Goal: Task Accomplishment & Management: Manage account settings

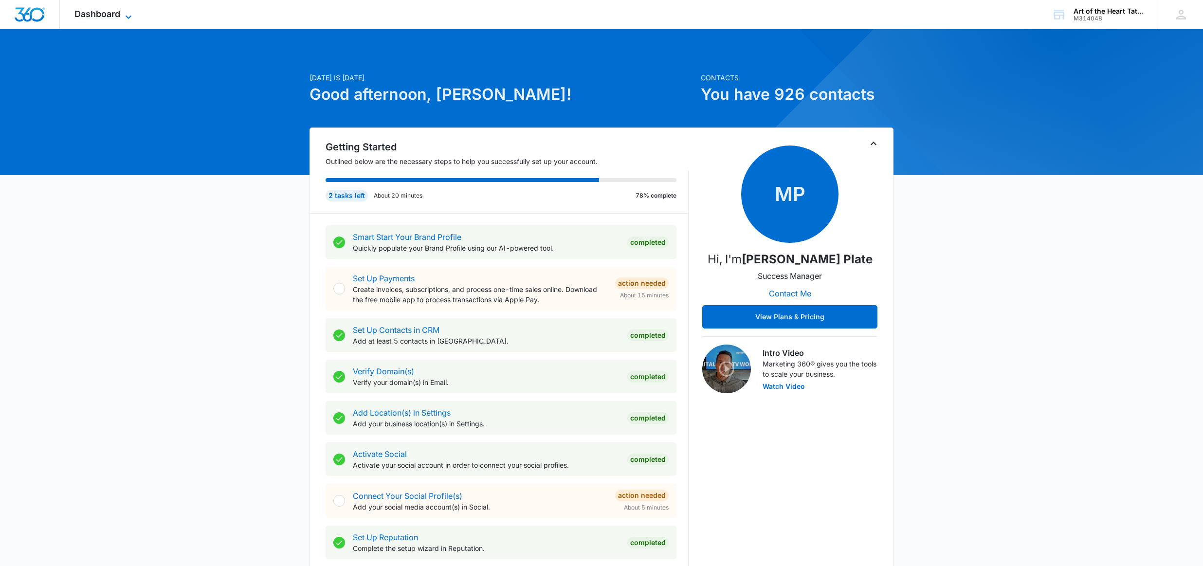
click at [116, 14] on span "Dashboard" at bounding box center [97, 14] width 46 height 10
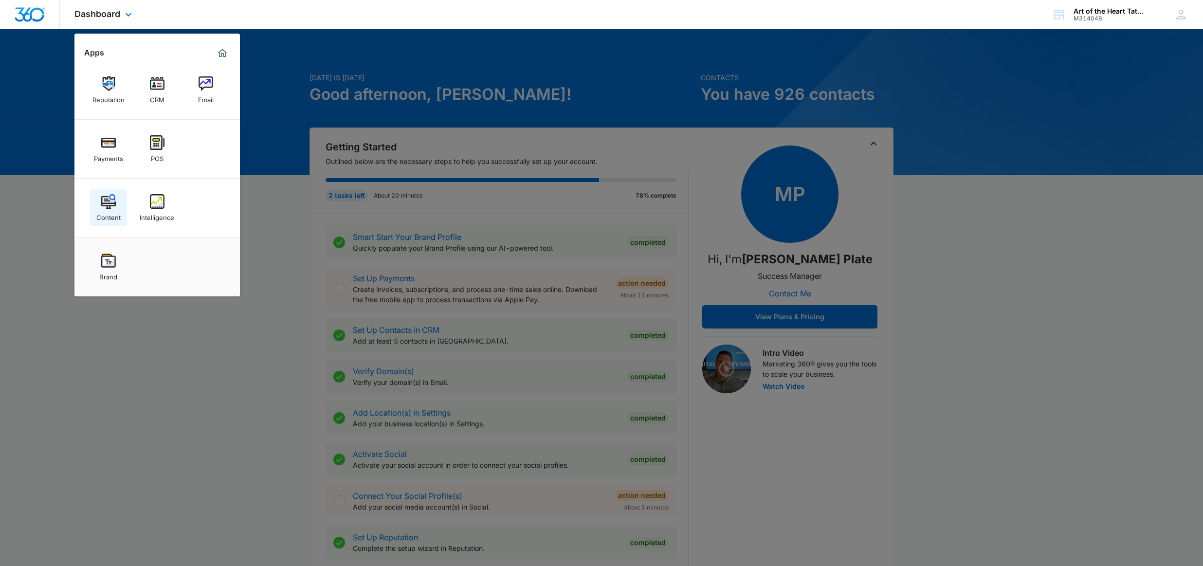
click at [111, 203] on img at bounding box center [108, 201] width 15 height 15
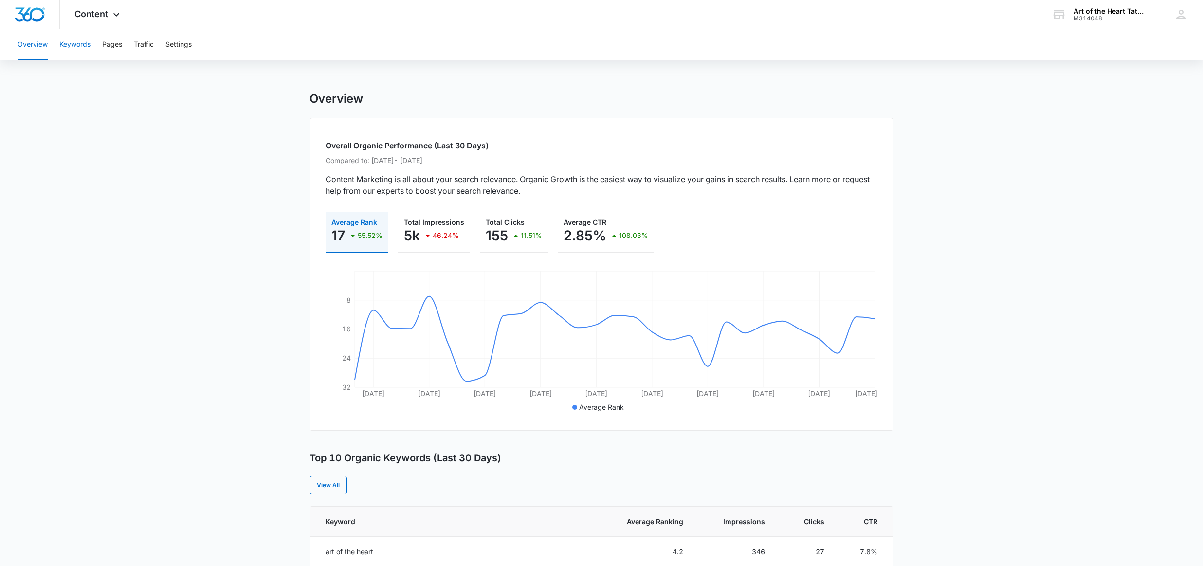
click at [77, 42] on button "Keywords" at bounding box center [74, 44] width 31 height 31
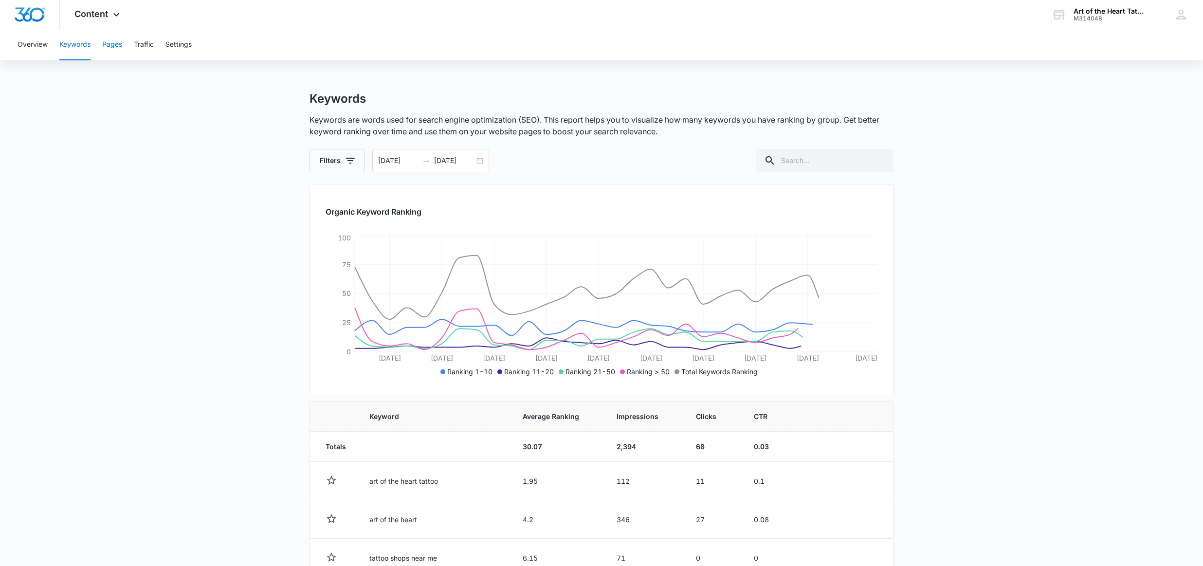
click at [103, 45] on button "Pages" at bounding box center [112, 44] width 20 height 31
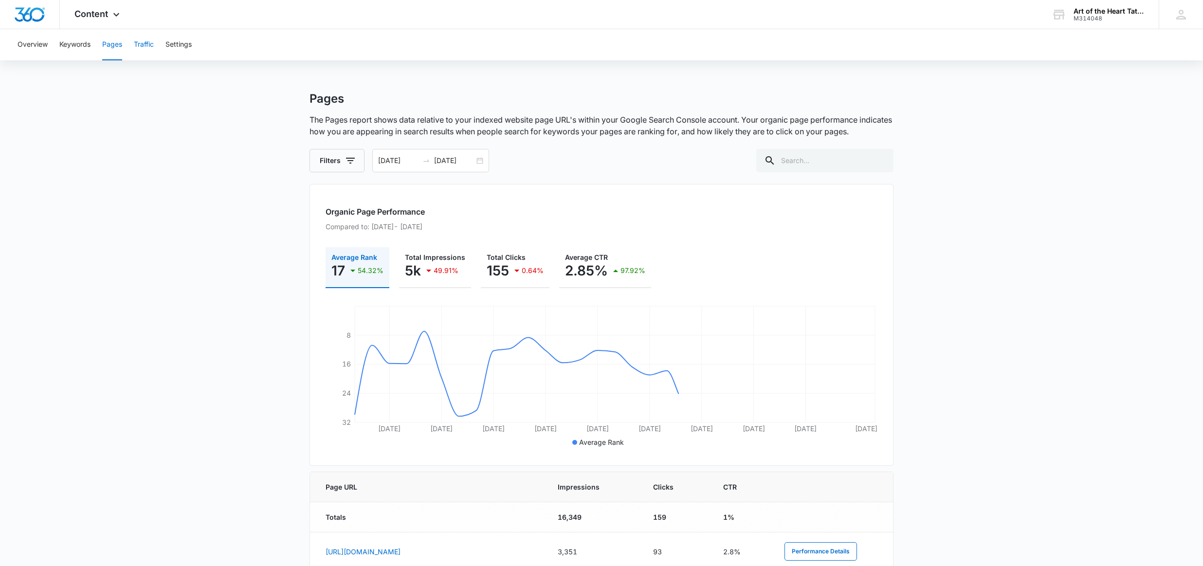
click at [147, 46] on button "Traffic" at bounding box center [144, 44] width 20 height 31
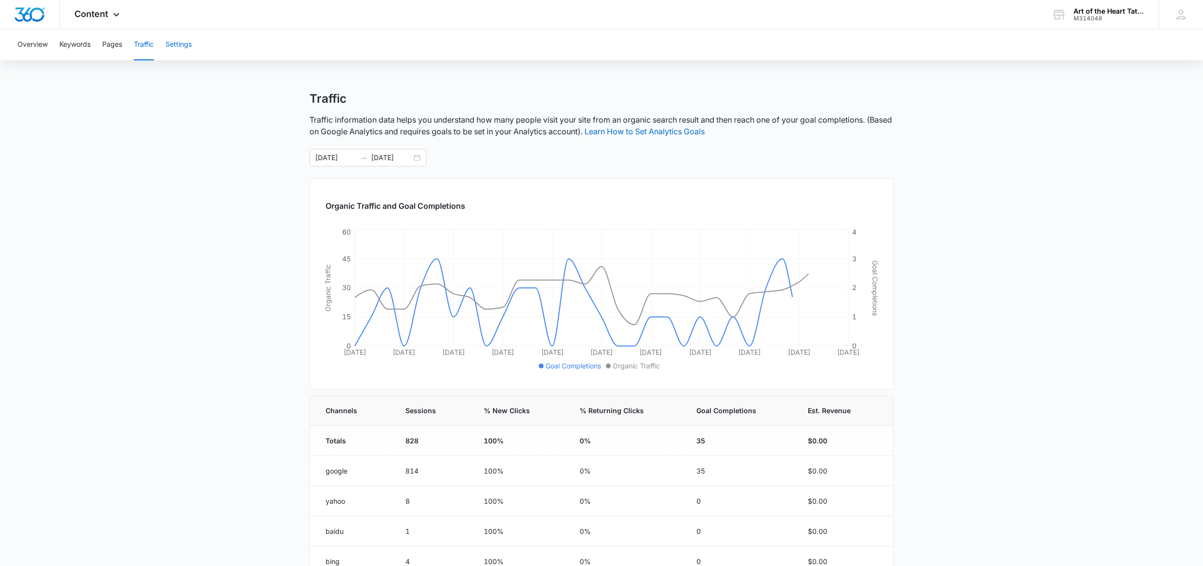
click at [171, 45] on button "Settings" at bounding box center [179, 44] width 26 height 31
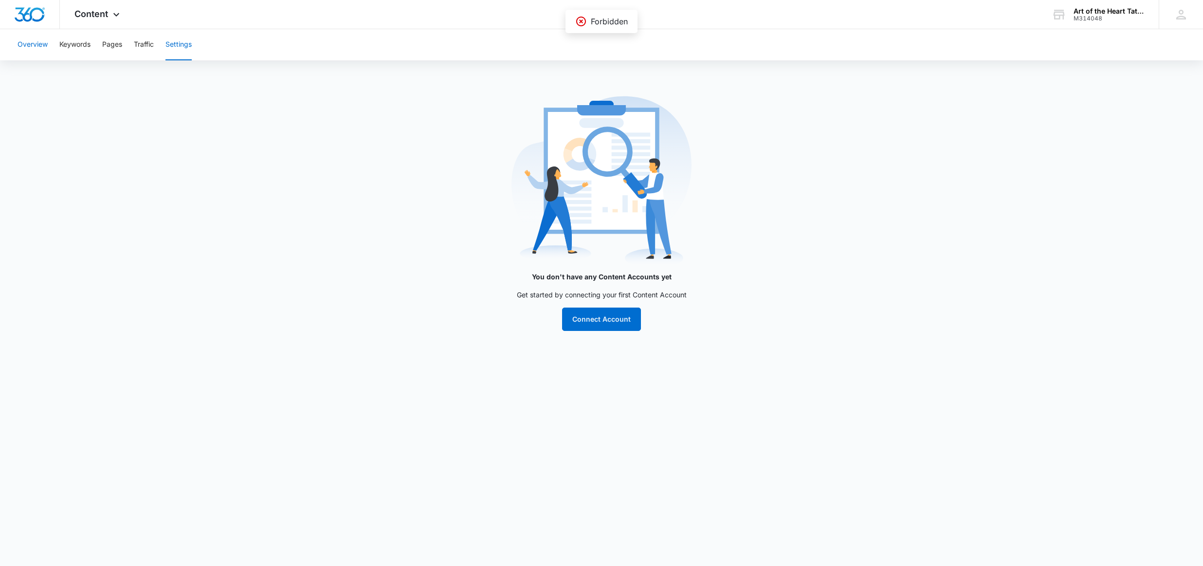
click at [45, 44] on button "Overview" at bounding box center [33, 44] width 30 height 31
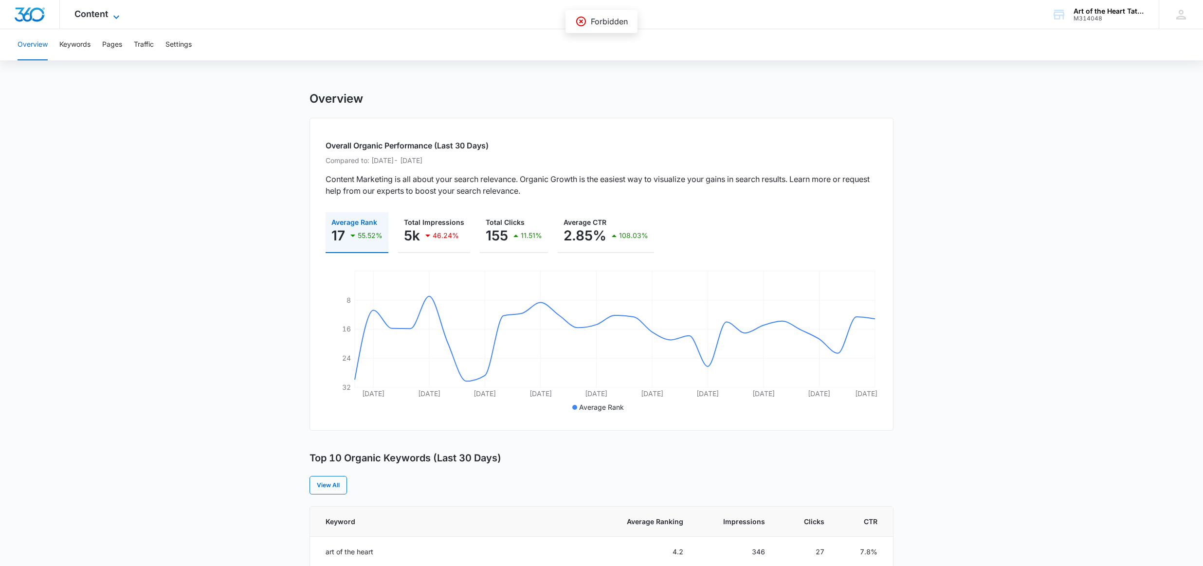
click at [84, 16] on span "Content" at bounding box center [91, 14] width 34 height 10
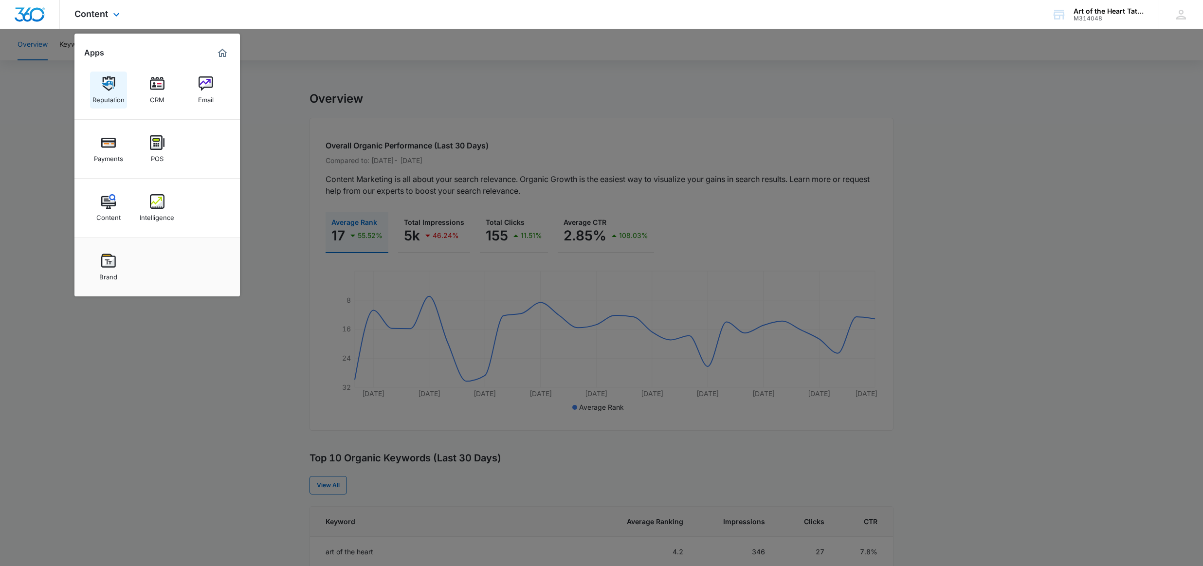
click at [119, 99] on div "Reputation" at bounding box center [108, 97] width 32 height 13
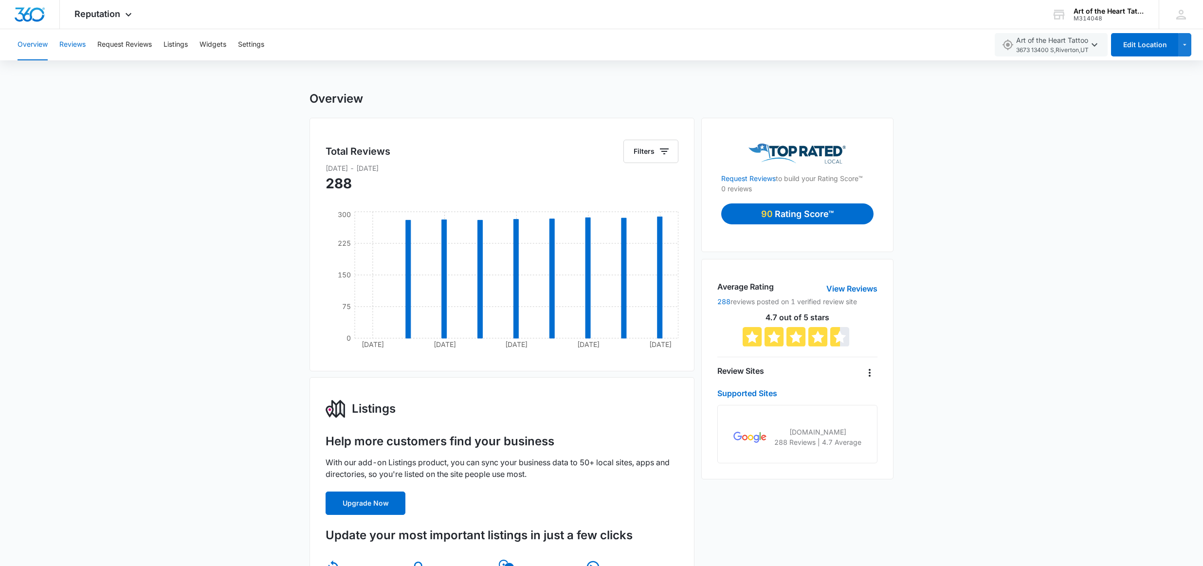
click at [72, 44] on button "Reviews" at bounding box center [72, 44] width 26 height 31
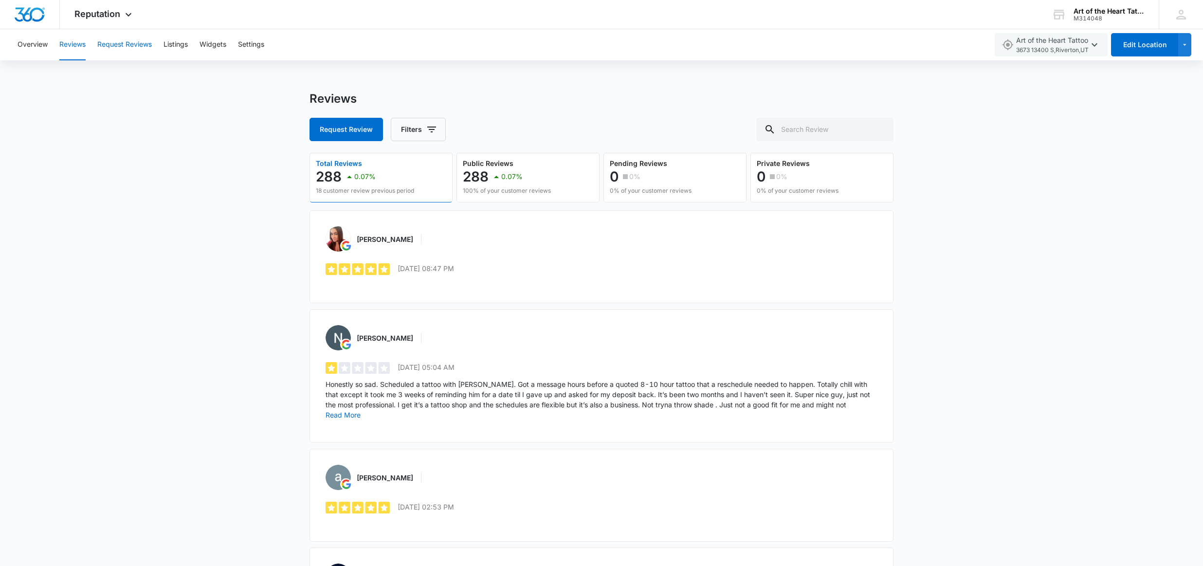
click at [114, 45] on button "Request Reviews" at bounding box center [124, 44] width 55 height 31
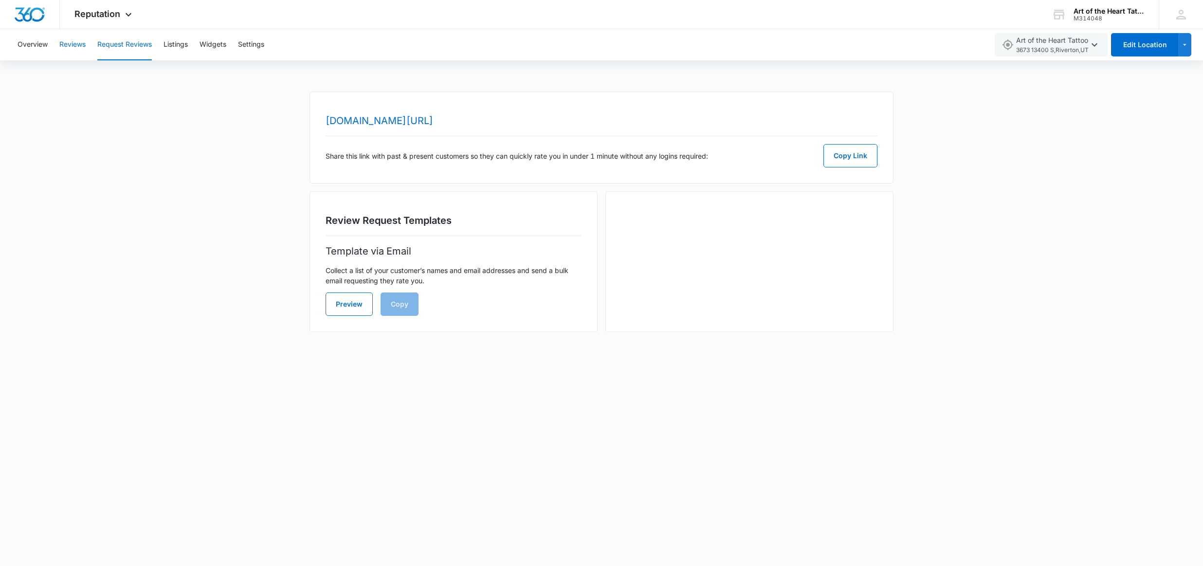
click at [69, 44] on button "Reviews" at bounding box center [72, 44] width 26 height 31
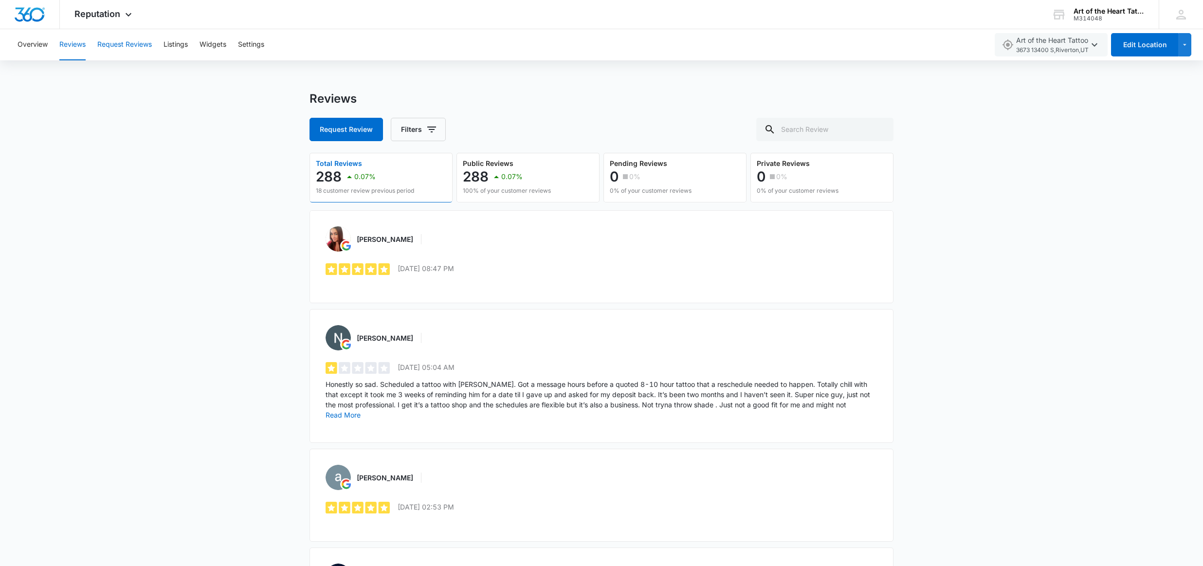
click at [122, 52] on button "Request Reviews" at bounding box center [124, 44] width 55 height 31
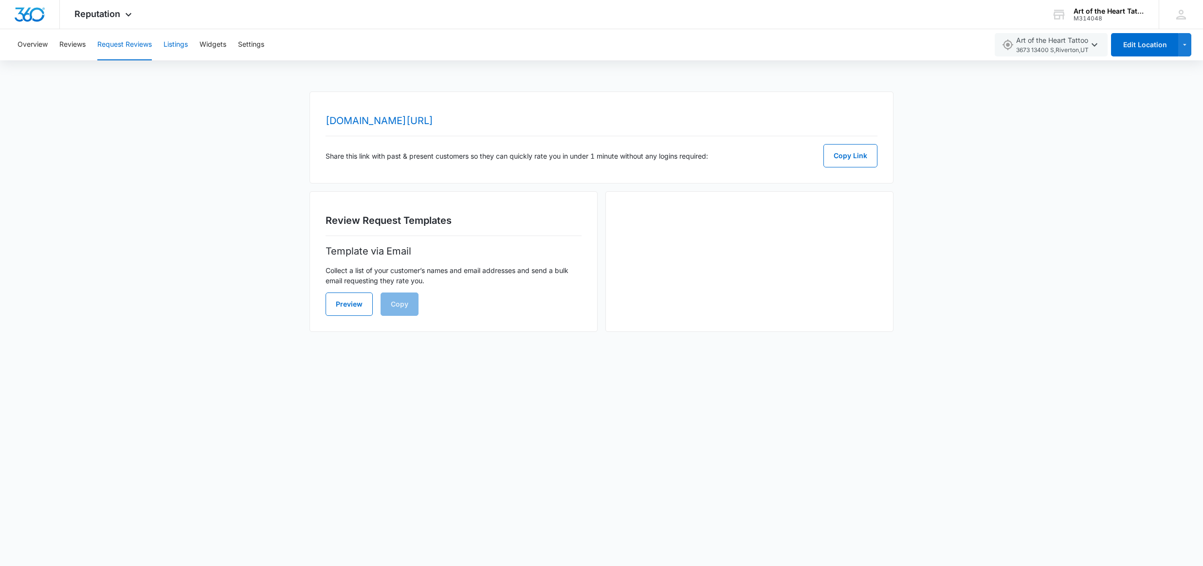
click at [180, 47] on button "Listings" at bounding box center [176, 44] width 24 height 31
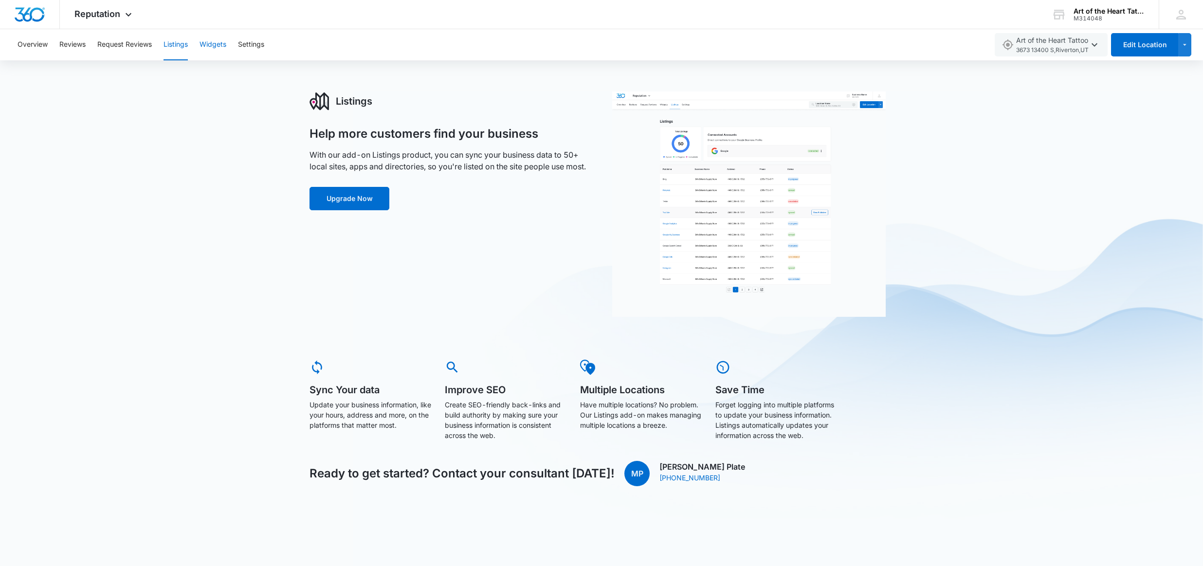
click at [205, 49] on button "Widgets" at bounding box center [213, 44] width 27 height 31
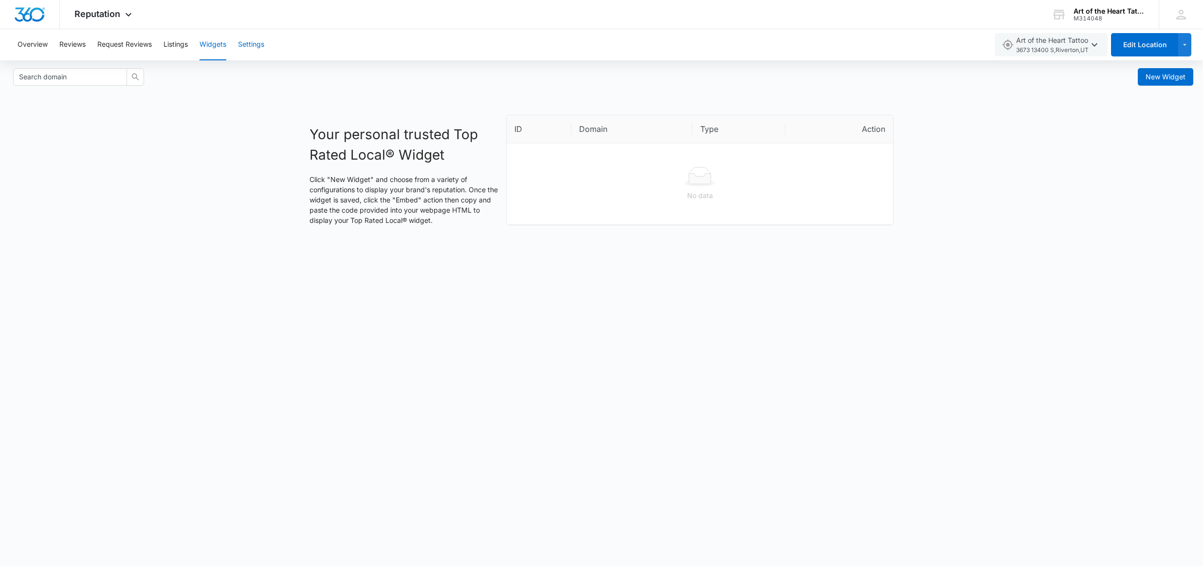
click at [255, 47] on button "Settings" at bounding box center [251, 44] width 26 height 31
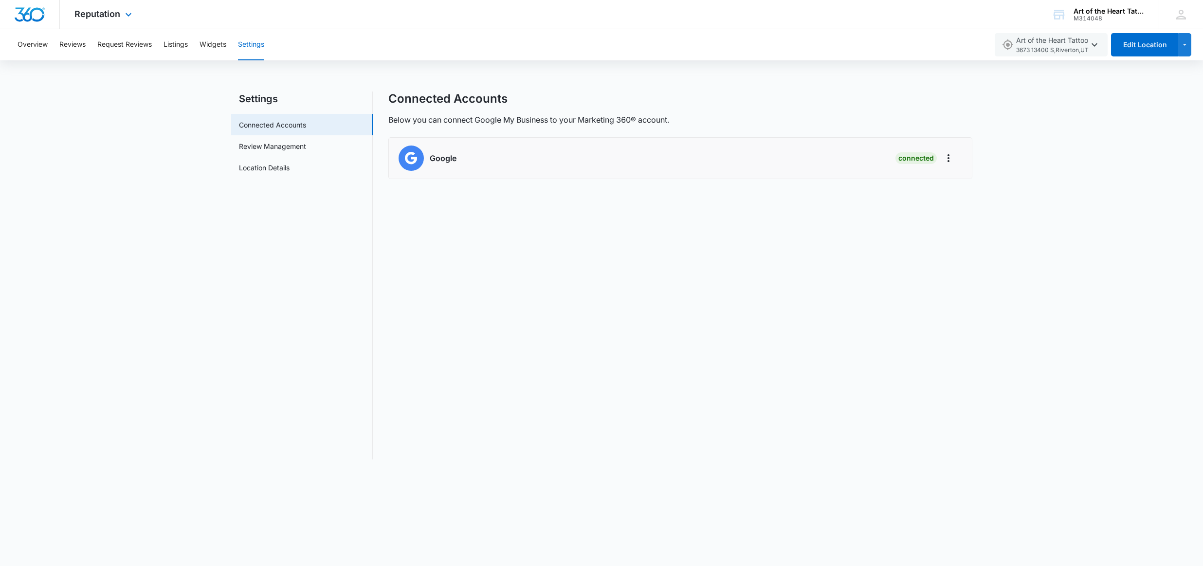
click at [93, 21] on div "Reputation Apps Reputation CRM Email Payments POS Content Intelligence Brand" at bounding box center [104, 14] width 89 height 29
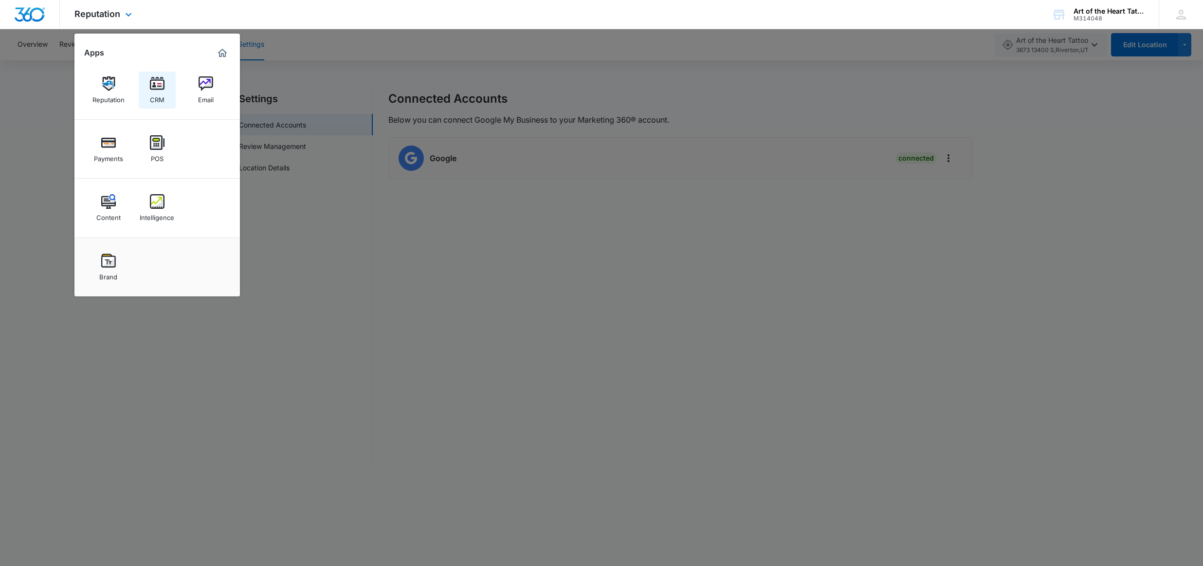
click at [157, 93] on div "CRM" at bounding box center [157, 97] width 15 height 13
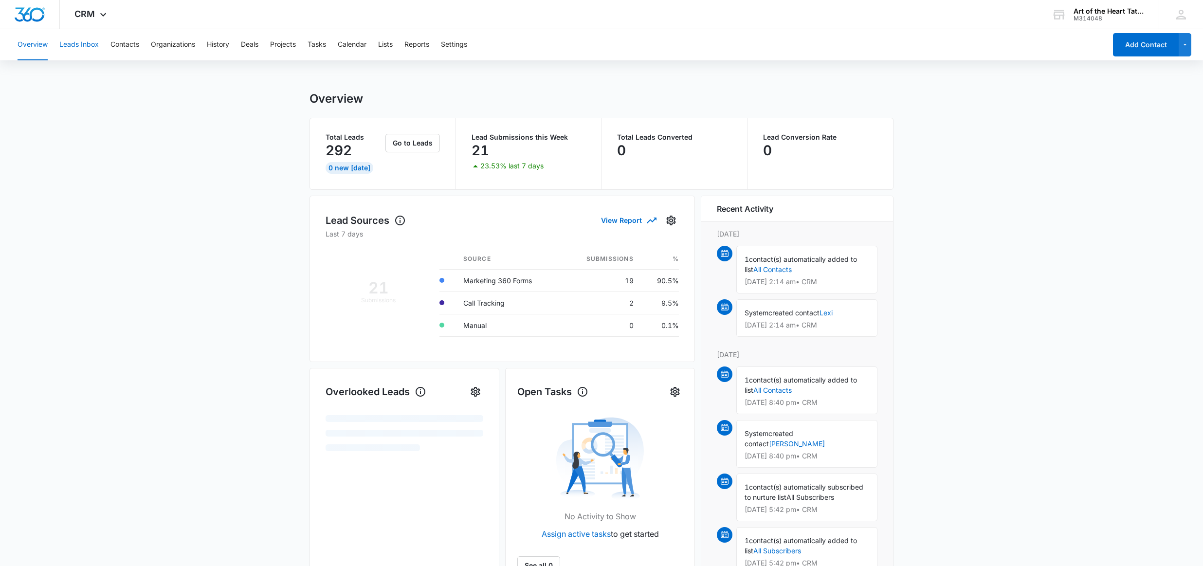
click at [76, 42] on button "Leads Inbox" at bounding box center [78, 44] width 39 height 31
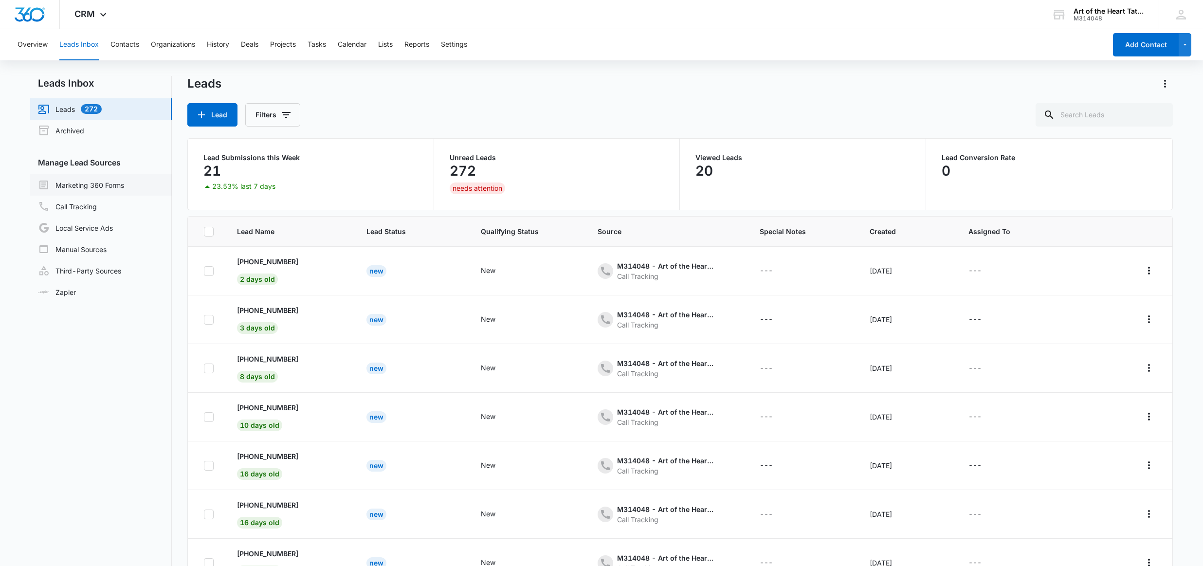
click at [83, 188] on link "Marketing 360 Forms" at bounding box center [81, 185] width 86 height 12
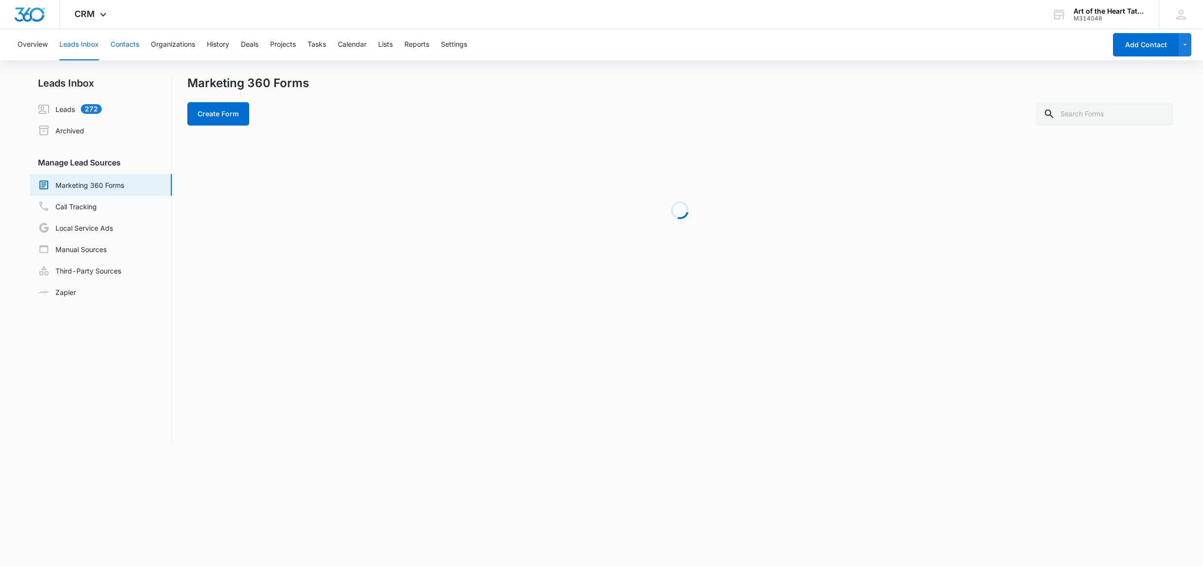
click at [121, 45] on button "Contacts" at bounding box center [125, 44] width 29 height 31
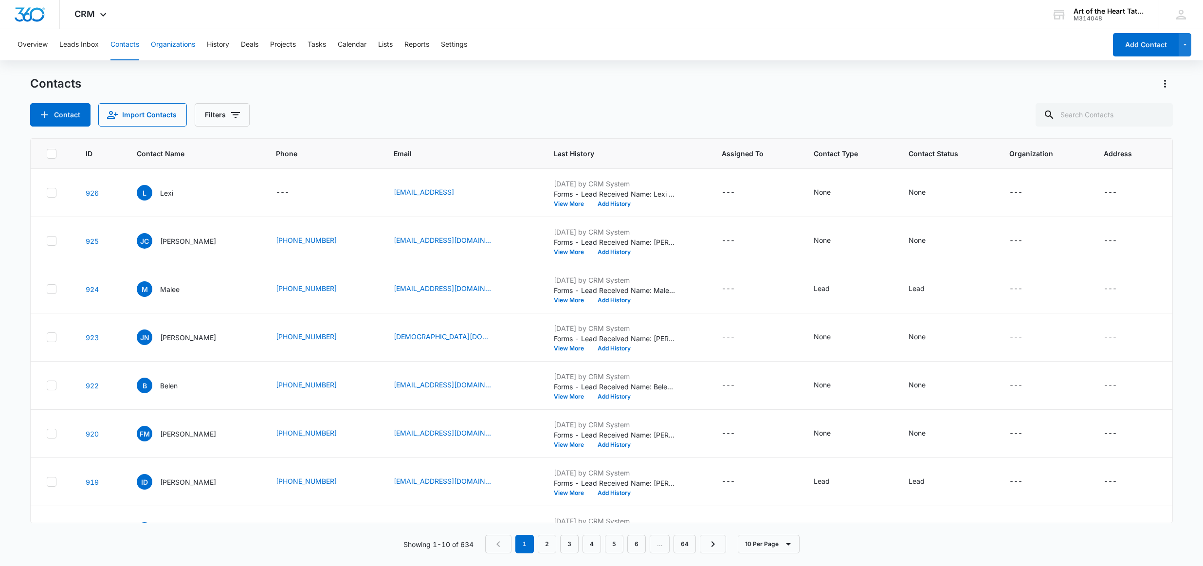
click at [177, 46] on button "Organizations" at bounding box center [173, 44] width 44 height 31
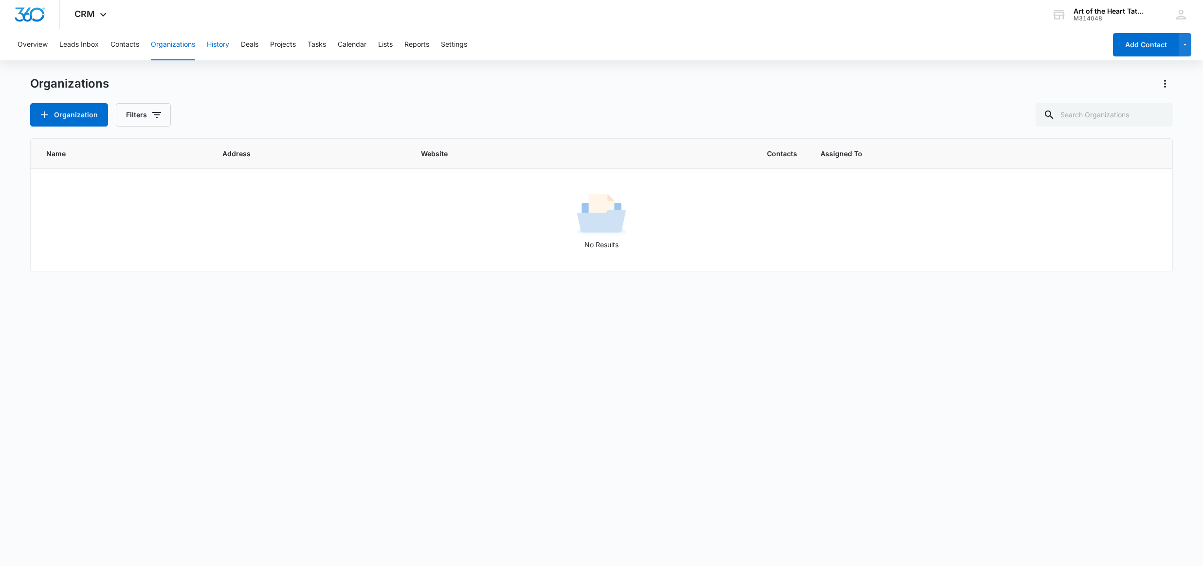
click at [221, 46] on button "History" at bounding box center [218, 44] width 22 height 31
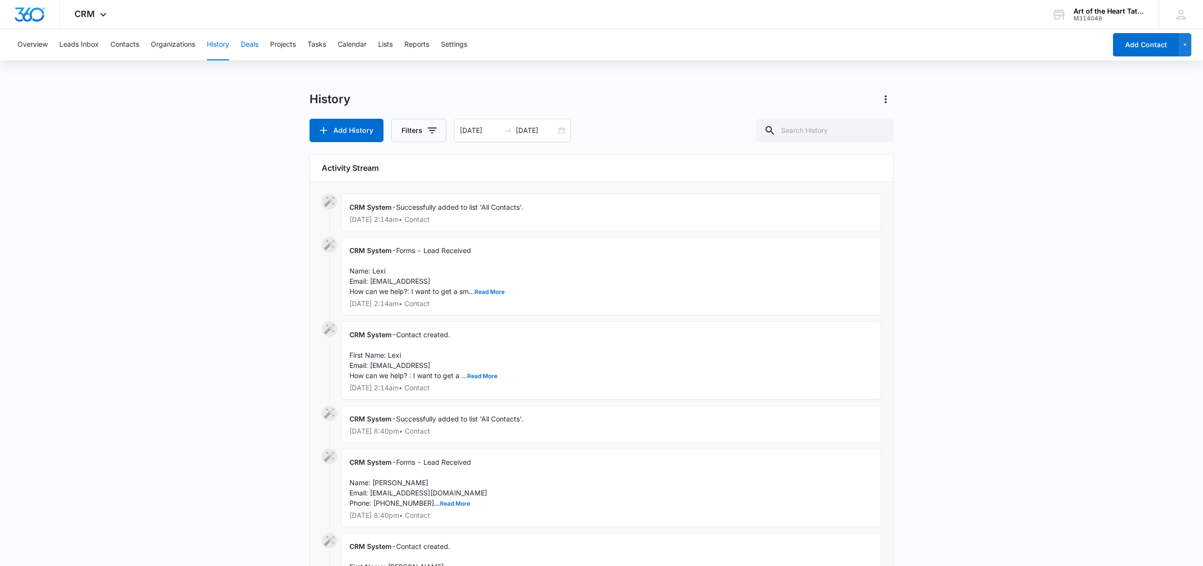
click at [250, 45] on button "Deals" at bounding box center [250, 44] width 18 height 31
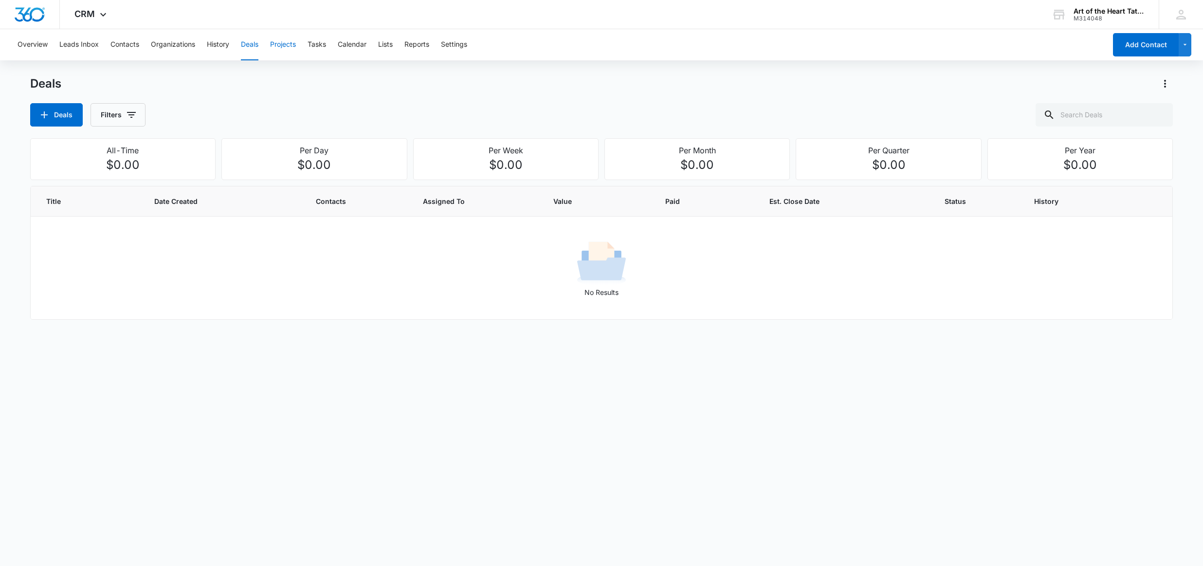
click at [272, 47] on button "Projects" at bounding box center [283, 44] width 26 height 31
click at [326, 47] on button "Tasks" at bounding box center [317, 44] width 18 height 31
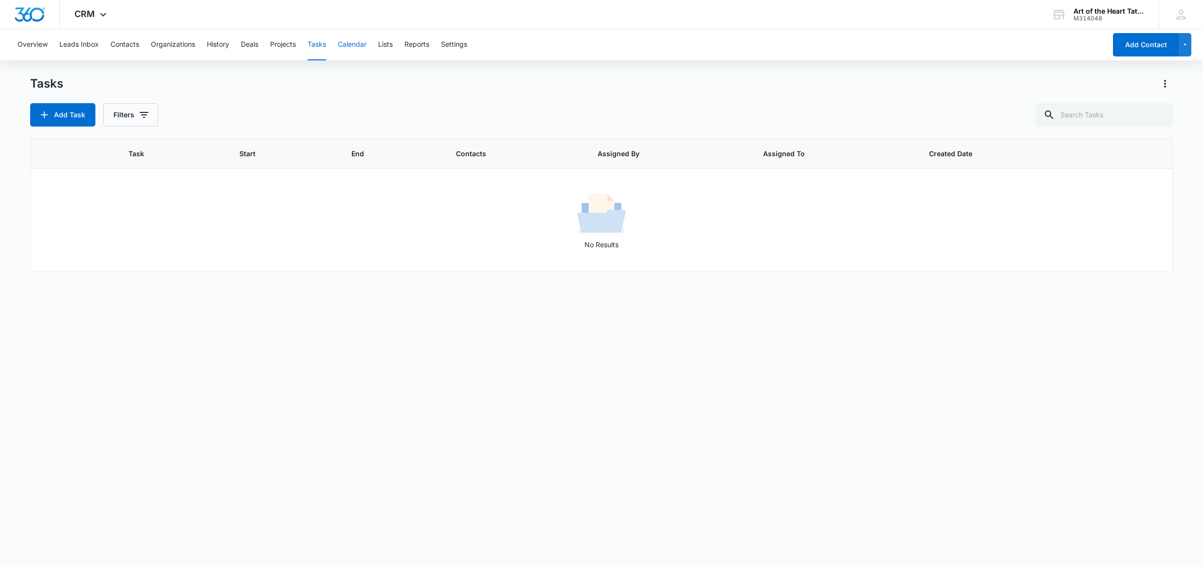
click at [346, 46] on button "Calendar" at bounding box center [352, 44] width 29 height 31
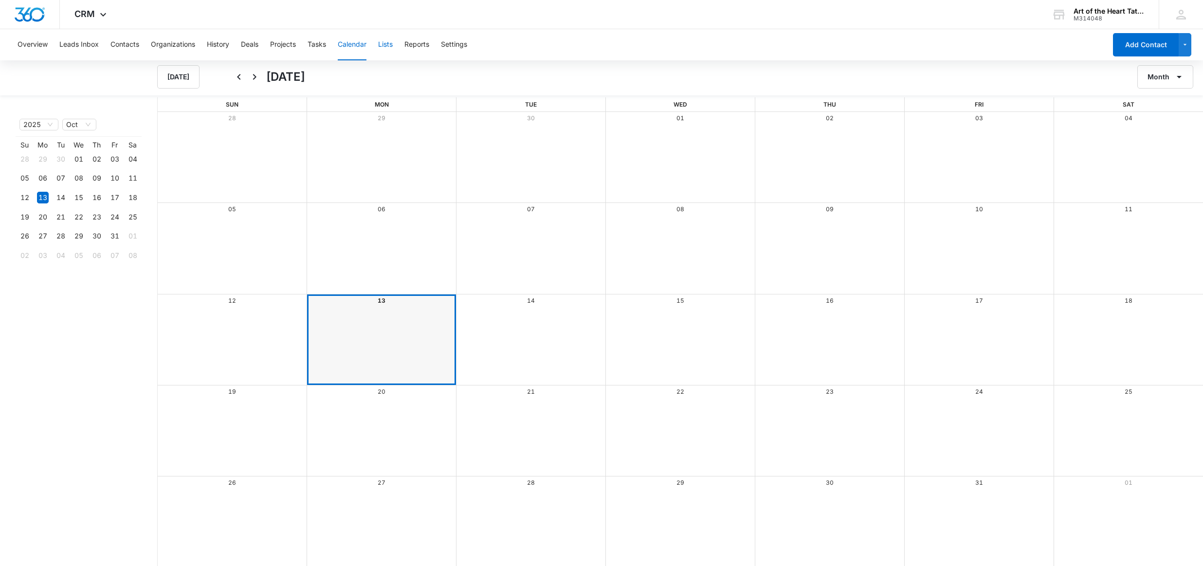
click at [382, 48] on button "Lists" at bounding box center [385, 44] width 15 height 31
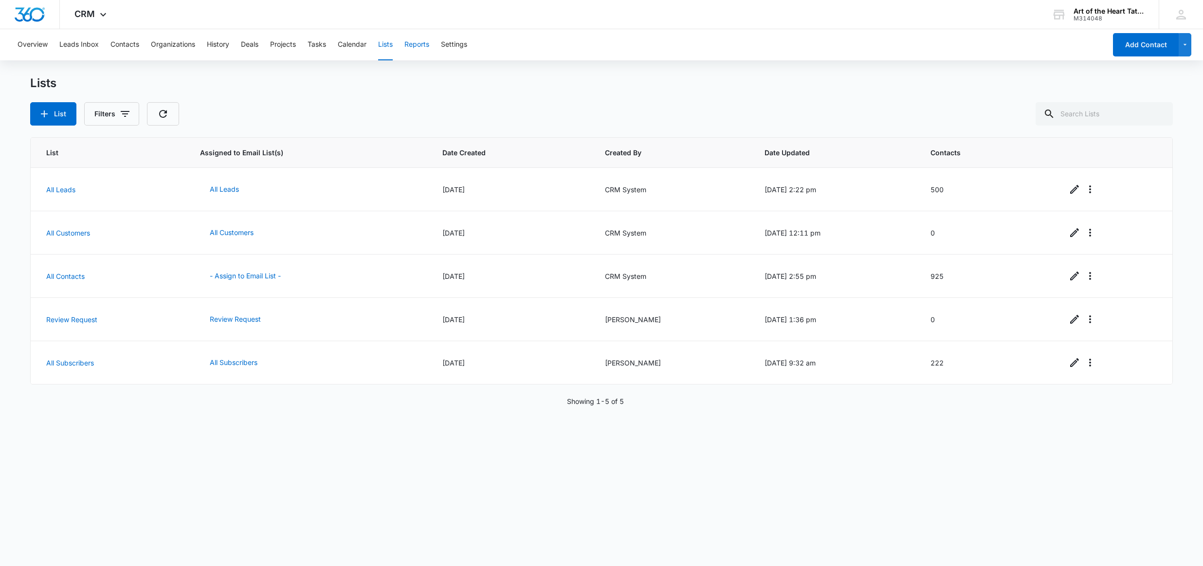
click at [424, 49] on button "Reports" at bounding box center [417, 44] width 25 height 31
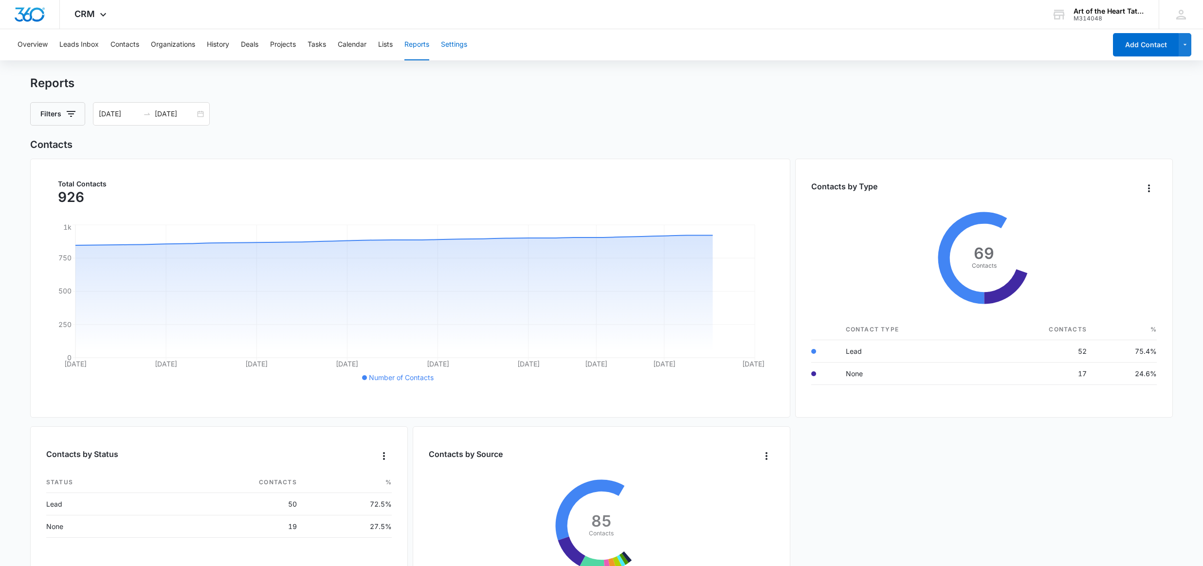
click at [455, 49] on button "Settings" at bounding box center [454, 44] width 26 height 31
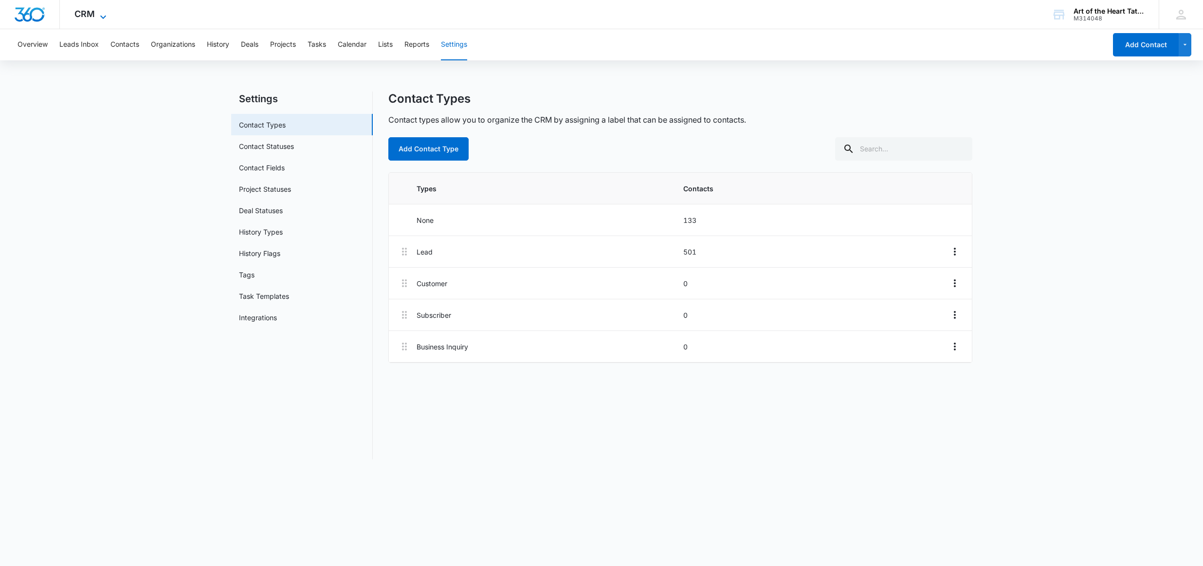
click at [85, 13] on span "CRM" at bounding box center [84, 14] width 20 height 10
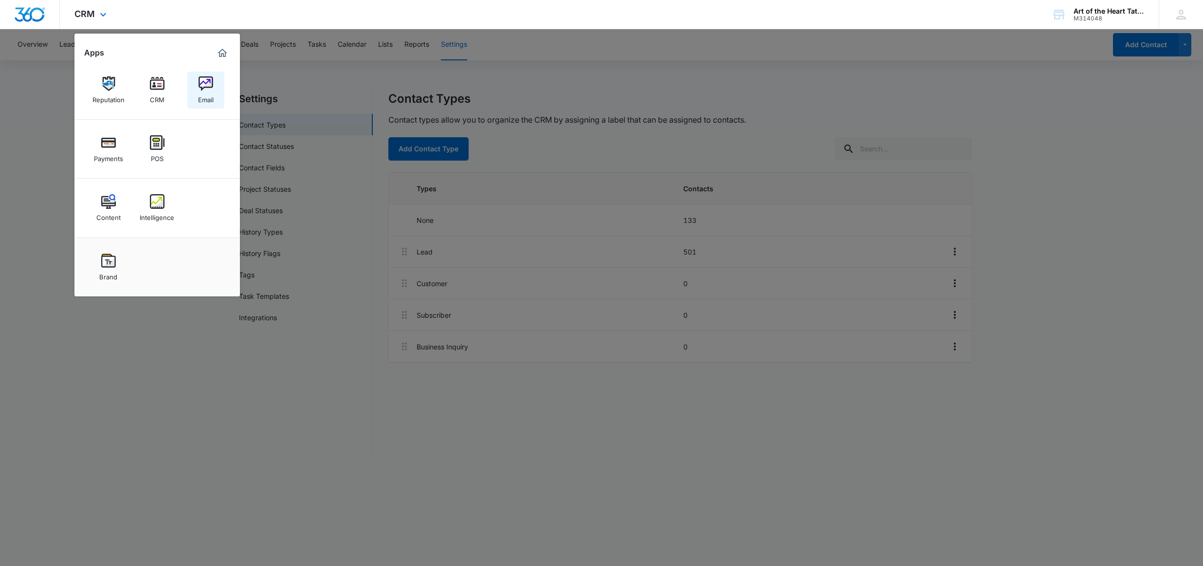
click at [208, 92] on div "Email" at bounding box center [206, 97] width 16 height 13
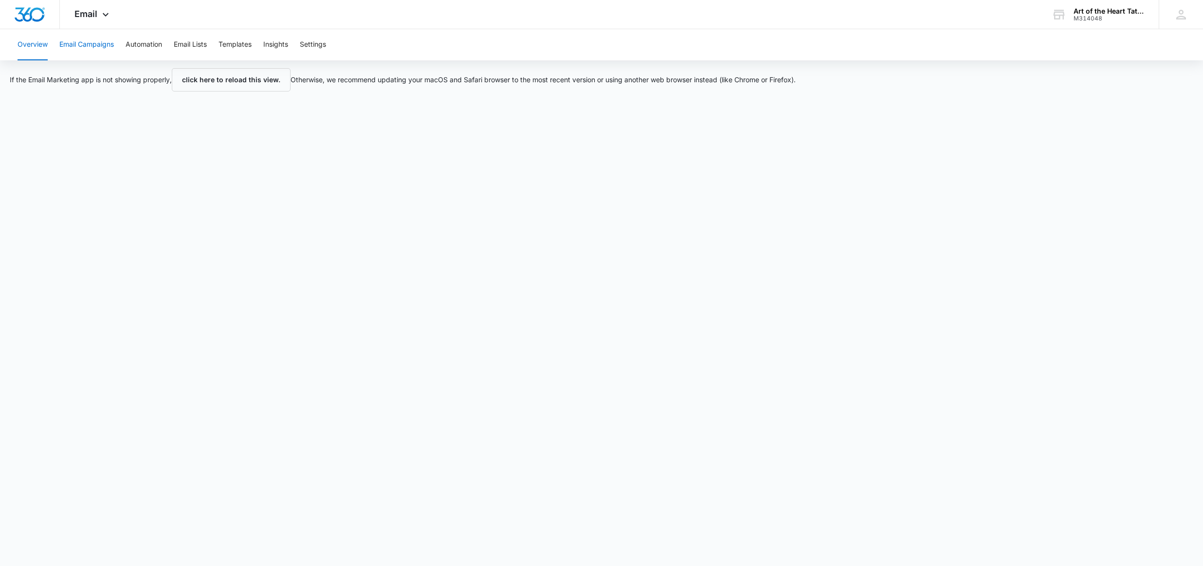
click at [97, 47] on button "Email Campaigns" at bounding box center [86, 44] width 55 height 31
click at [156, 44] on button "Automation" at bounding box center [144, 44] width 37 height 31
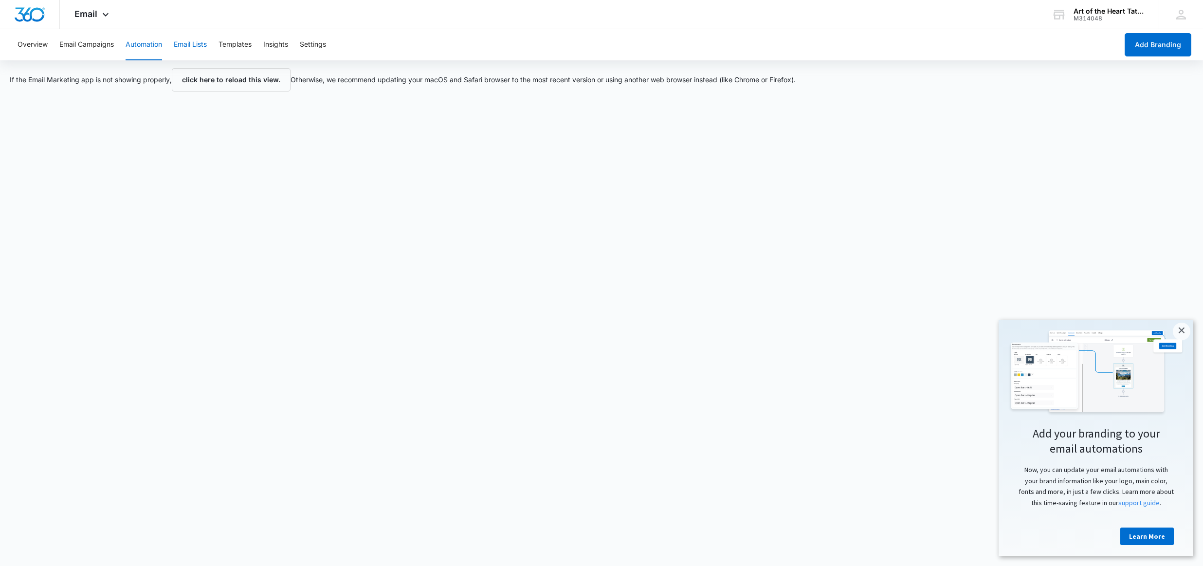
click at [186, 45] on button "Email Lists" at bounding box center [190, 44] width 33 height 31
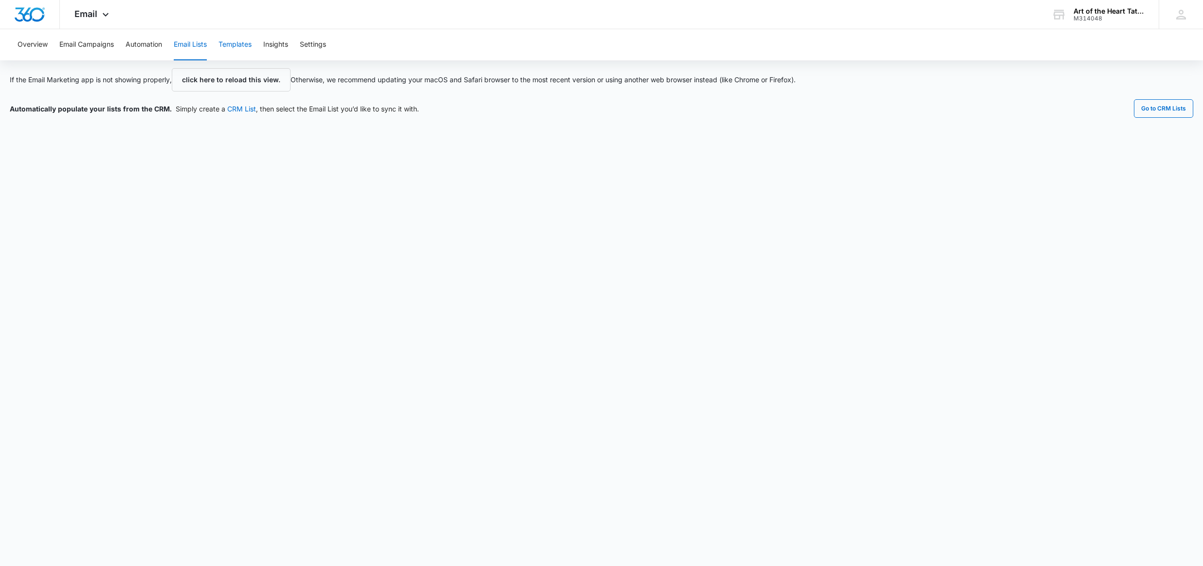
click at [234, 45] on button "Templates" at bounding box center [235, 44] width 33 height 31
click at [273, 45] on button "Insights" at bounding box center [275, 44] width 25 height 31
click at [84, 17] on span "Email" at bounding box center [85, 14] width 23 height 10
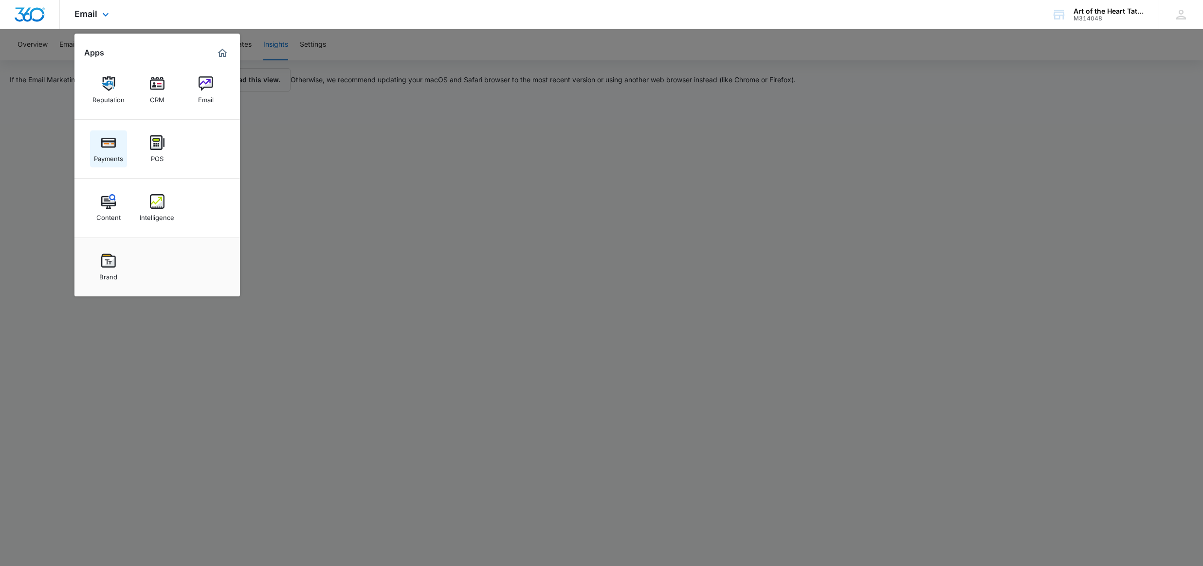
click at [104, 143] on img at bounding box center [108, 142] width 15 height 15
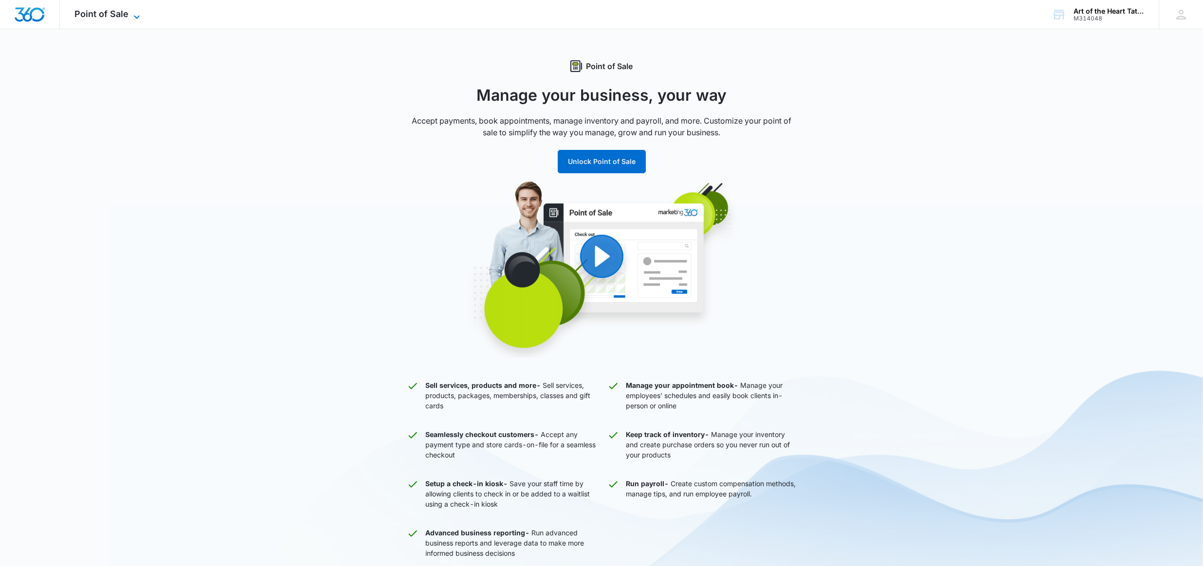
click at [103, 15] on span "Point of Sale" at bounding box center [101, 14] width 54 height 10
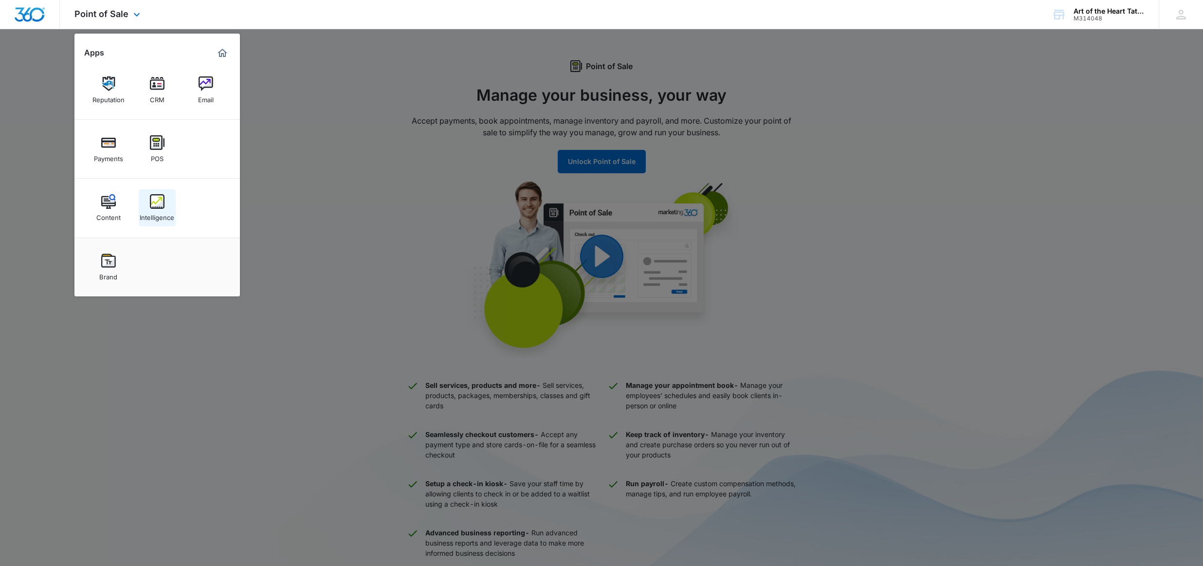
click at [155, 206] on img at bounding box center [157, 201] width 15 height 15
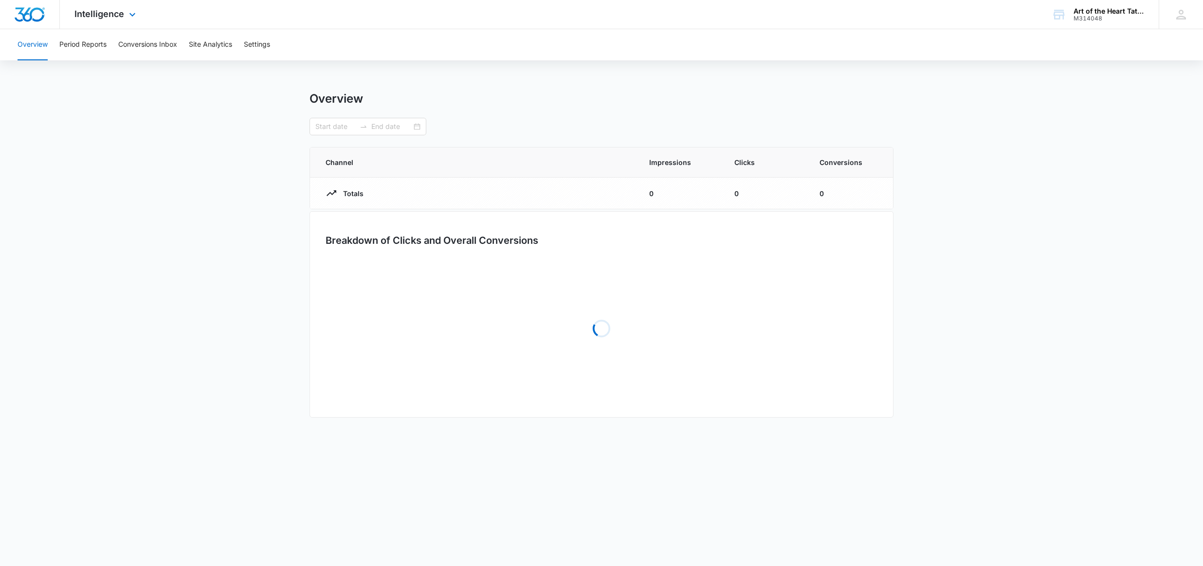
type input "[DATE]"
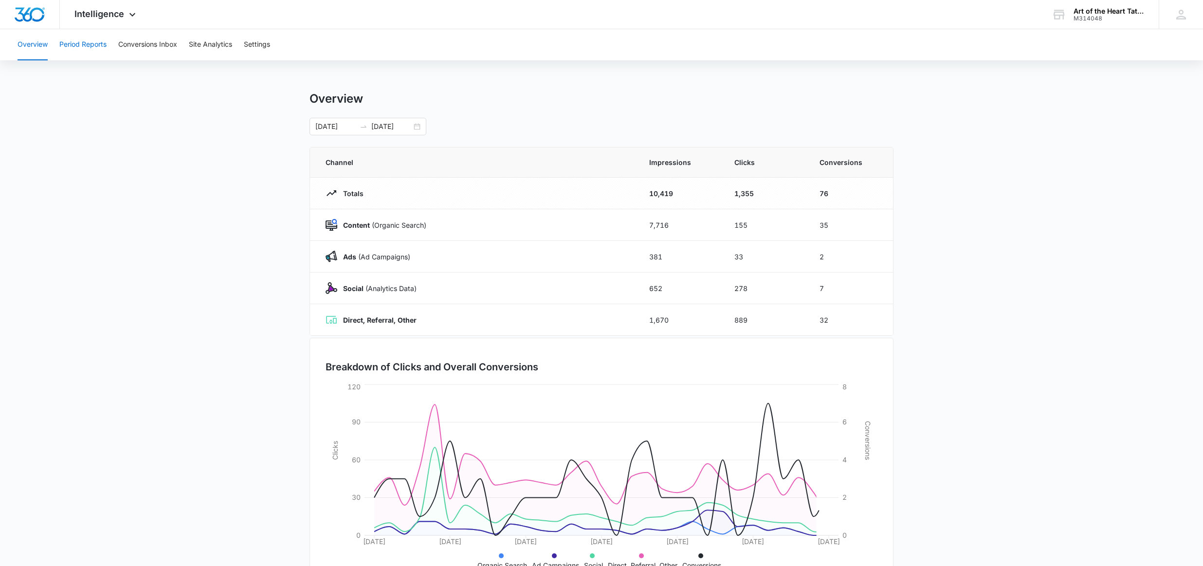
click at [78, 39] on button "Period Reports" at bounding box center [82, 44] width 47 height 31
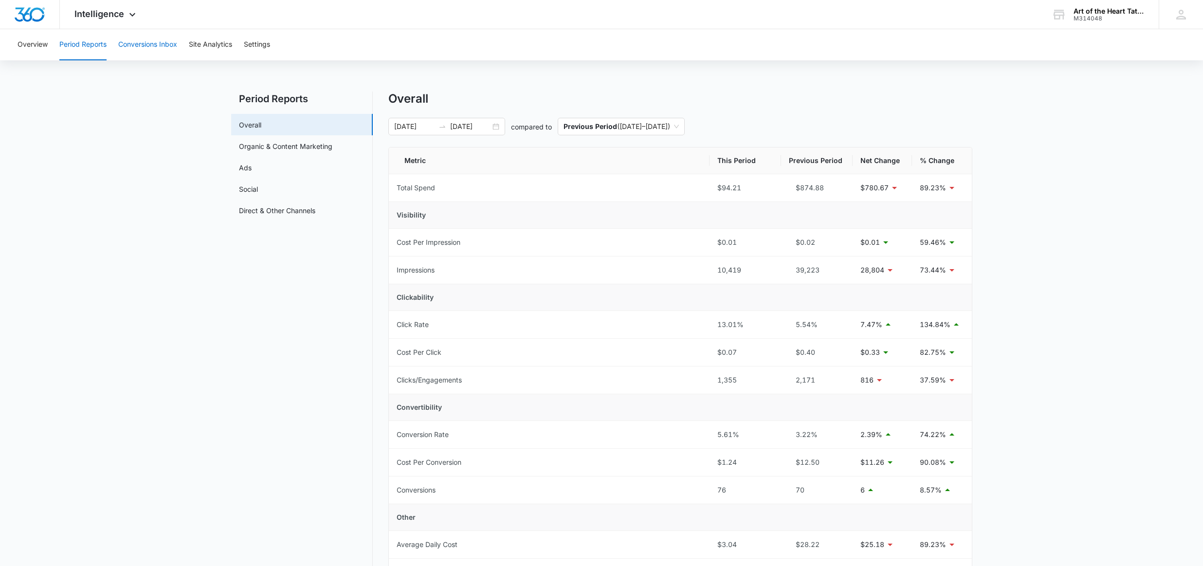
click at [172, 49] on button "Conversions Inbox" at bounding box center [147, 44] width 59 height 31
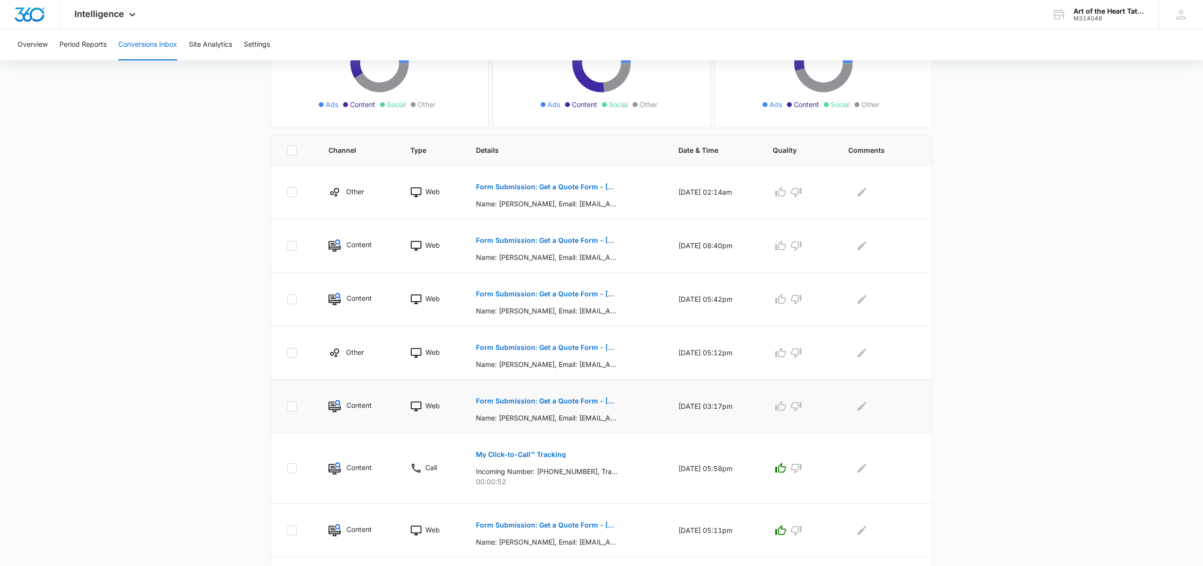
scroll to position [142, 0]
click at [563, 402] on p "Form Submission: Get a Quote Form - Cali" at bounding box center [547, 400] width 142 height 7
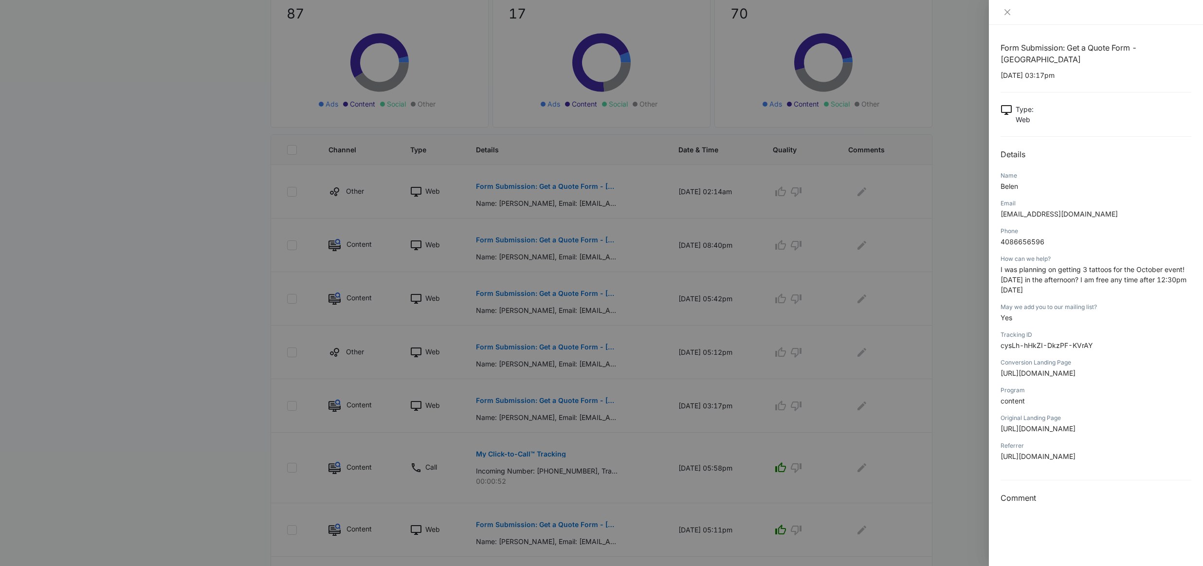
click at [641, 483] on div at bounding box center [601, 283] width 1203 height 566
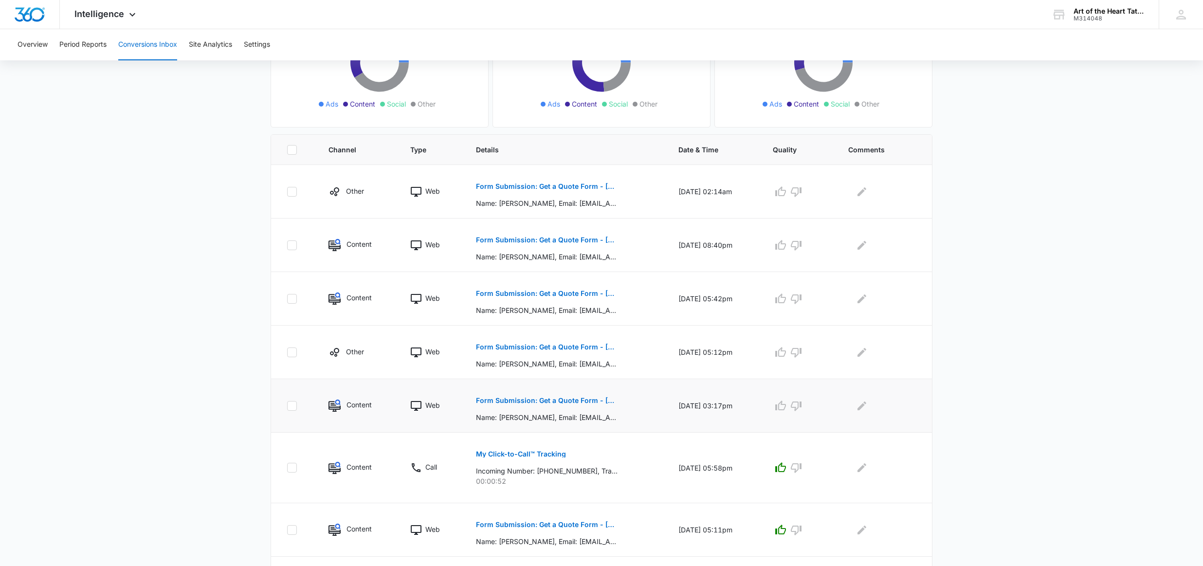
drag, startPoint x: 781, startPoint y: 406, endPoint x: 768, endPoint y: 402, distance: 14.0
click at [781, 406] on icon "button" at bounding box center [781, 406] width 12 height 12
click at [526, 347] on p "Form Submission: Get a Quote Form - Cali" at bounding box center [547, 347] width 142 height 7
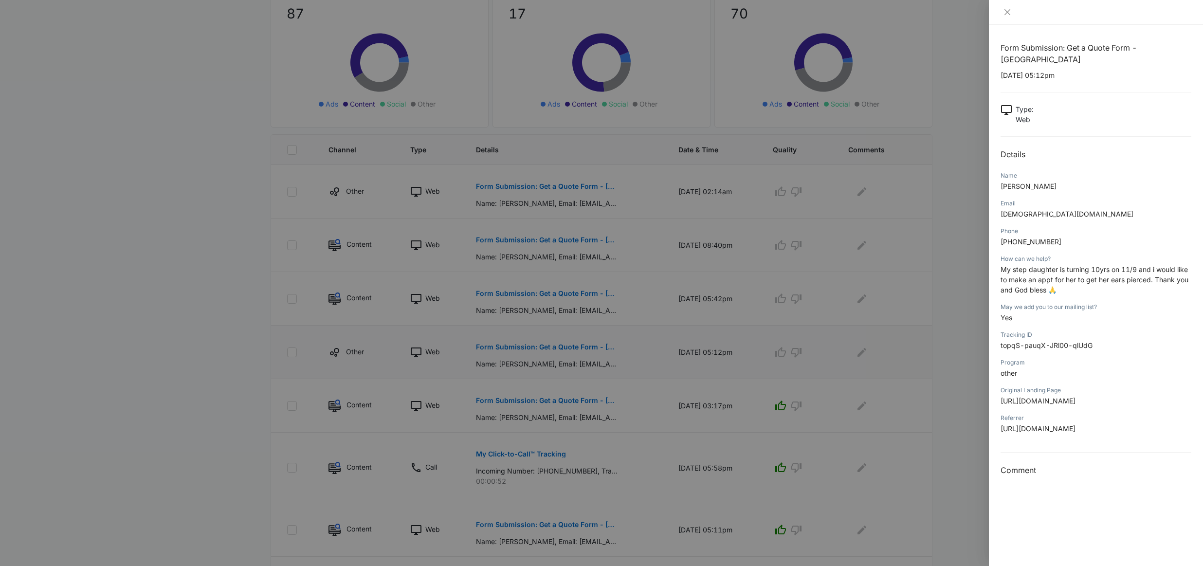
click at [526, 347] on div at bounding box center [601, 283] width 1203 height 566
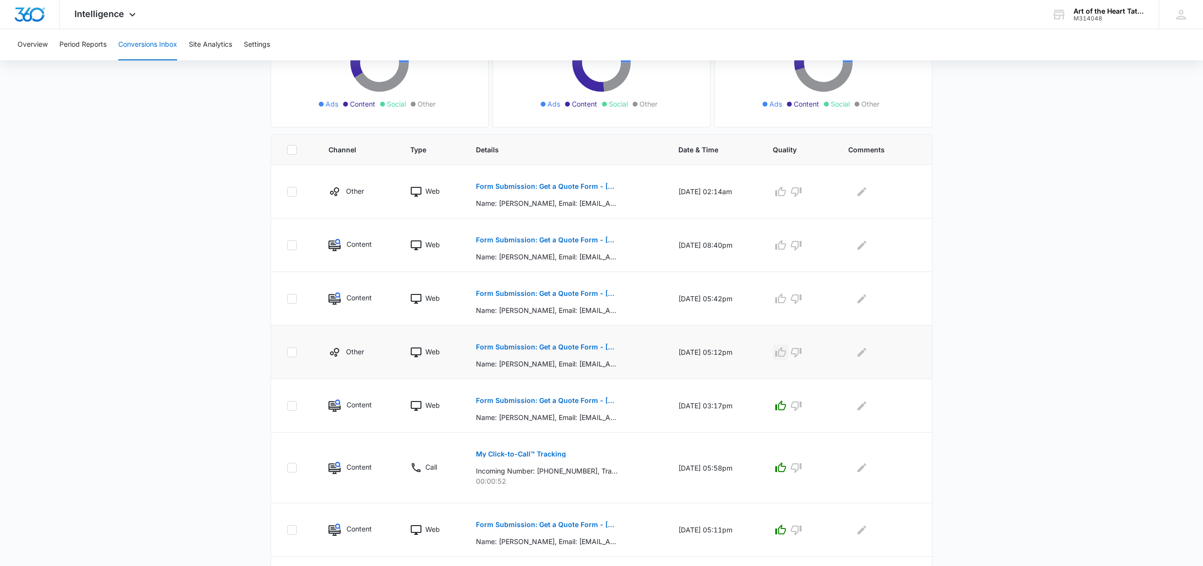
click at [787, 352] on icon "button" at bounding box center [781, 353] width 12 height 12
click at [577, 241] on p "Form Submission: Get a Quote Form - Cali" at bounding box center [547, 240] width 142 height 7
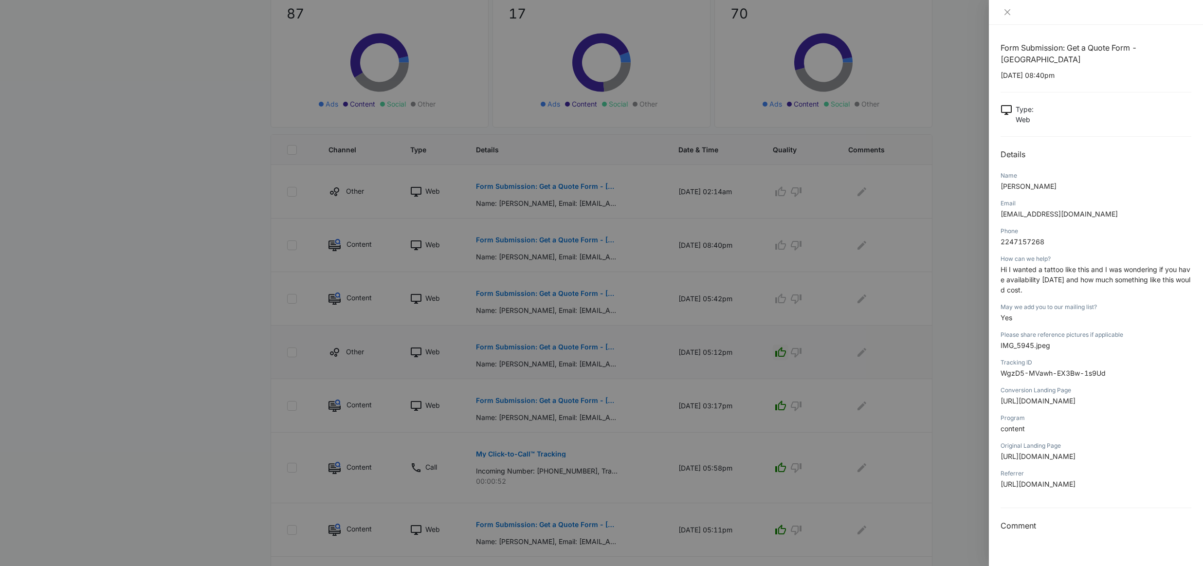
click at [704, 258] on div at bounding box center [601, 283] width 1203 height 566
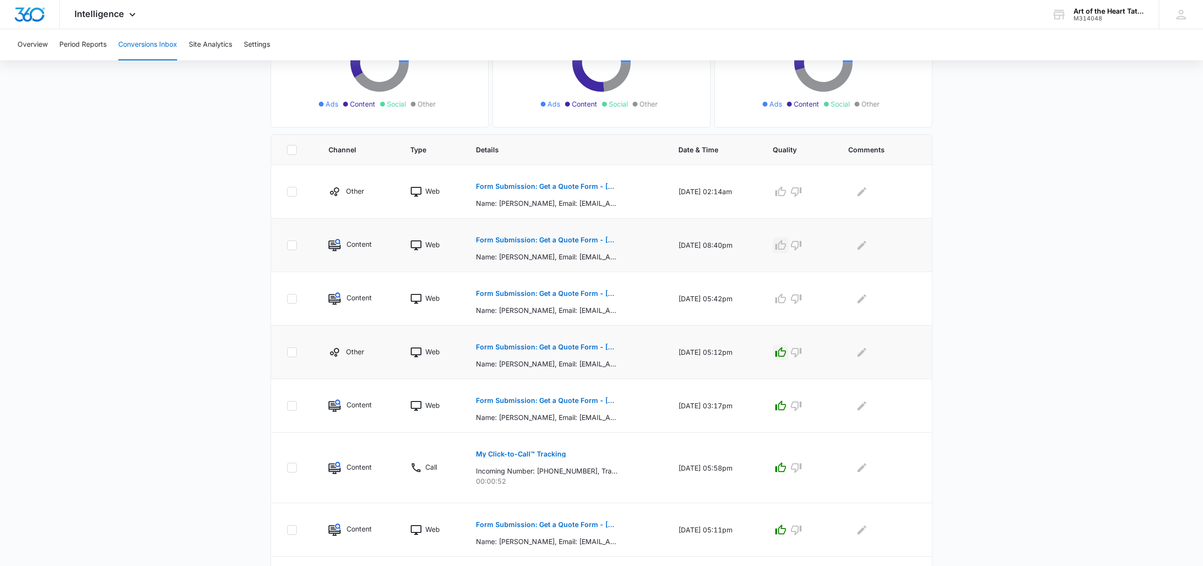
click at [787, 245] on icon "button" at bounding box center [781, 246] width 12 height 12
click at [542, 188] on p "Form Submission: Get a Quote Form - Cali" at bounding box center [547, 186] width 142 height 7
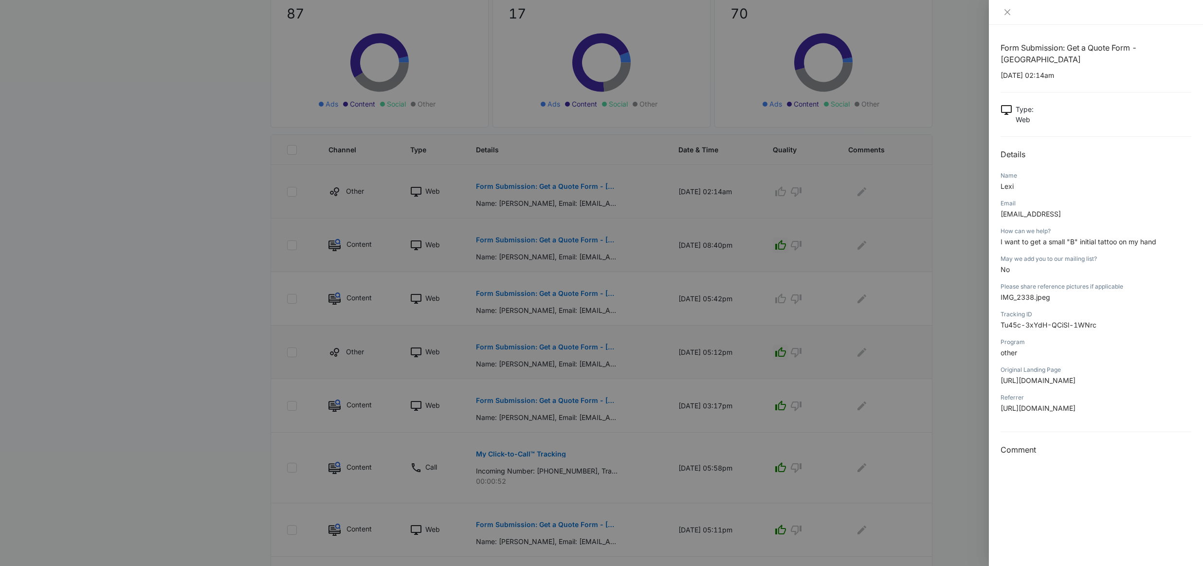
click at [542, 188] on div at bounding box center [601, 283] width 1203 height 566
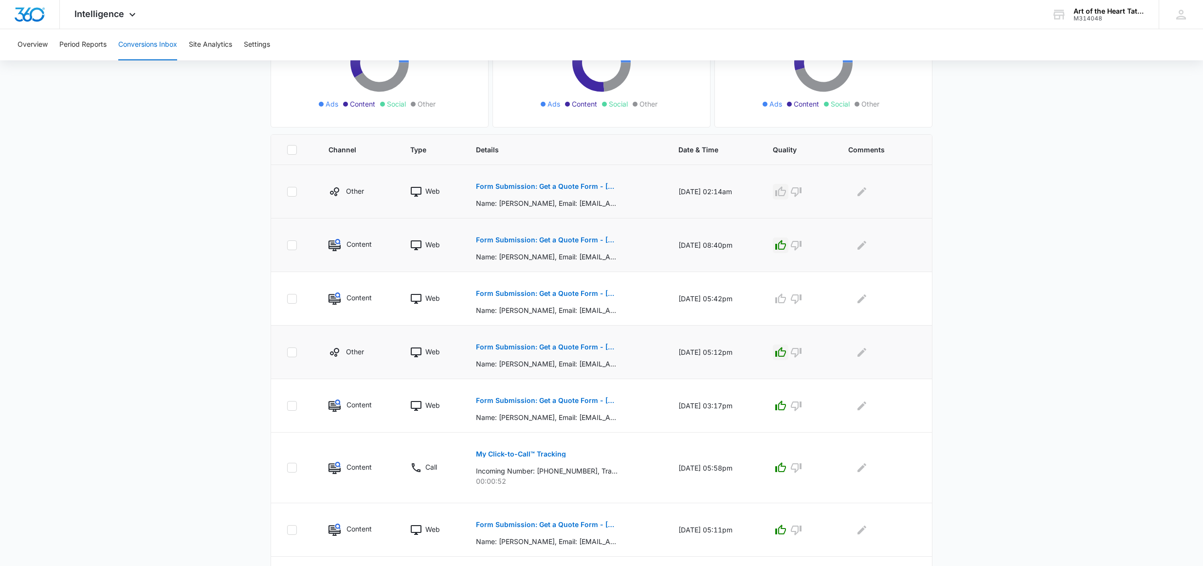
click at [787, 190] on icon "button" at bounding box center [781, 192] width 12 height 12
click at [542, 294] on p "Form Submission: Get a Quote Form - Utah (was previously both)" at bounding box center [547, 293] width 142 height 7
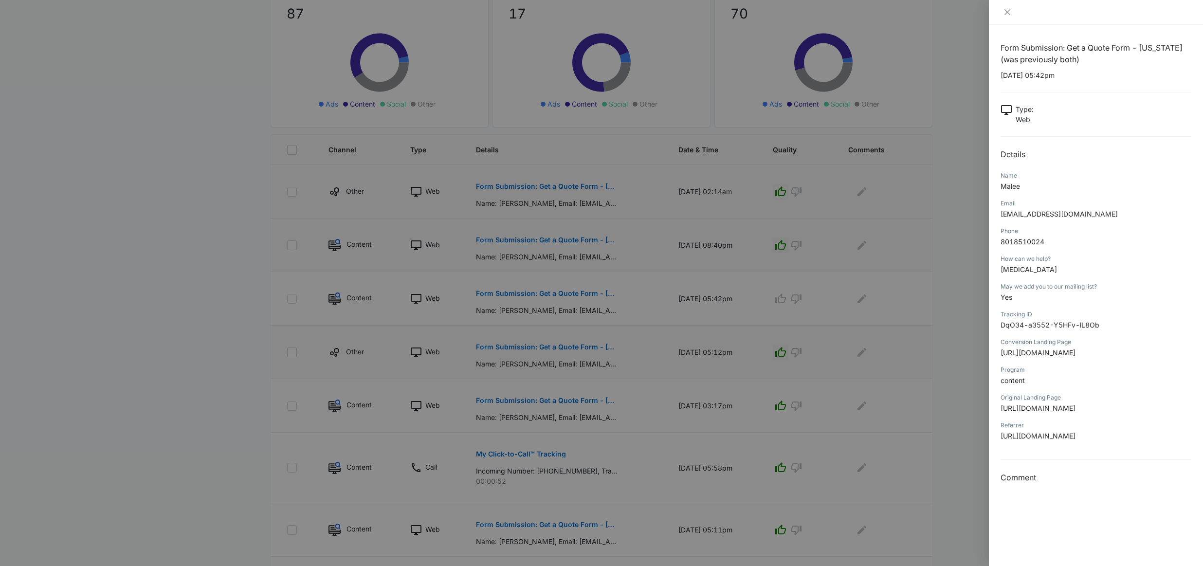
click at [1031, 217] on span "[EMAIL_ADDRESS][DOMAIN_NAME]" at bounding box center [1059, 214] width 117 height 8
copy span "[EMAIL_ADDRESS][DOMAIN_NAME]"
click at [567, 112] on div at bounding box center [601, 283] width 1203 height 566
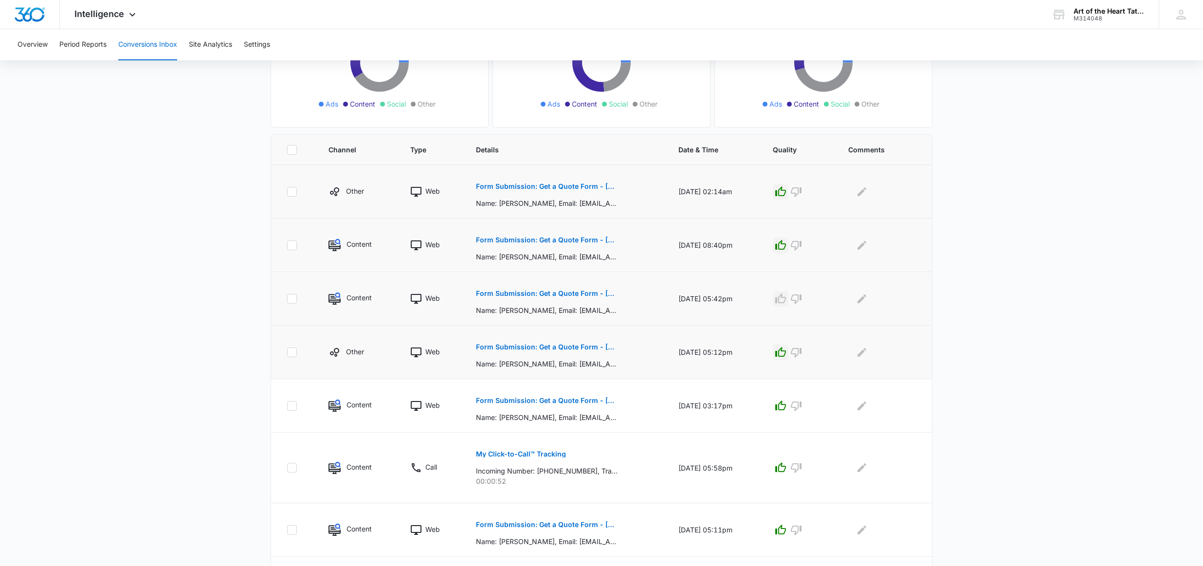
click at [784, 298] on icon "button" at bounding box center [780, 299] width 11 height 10
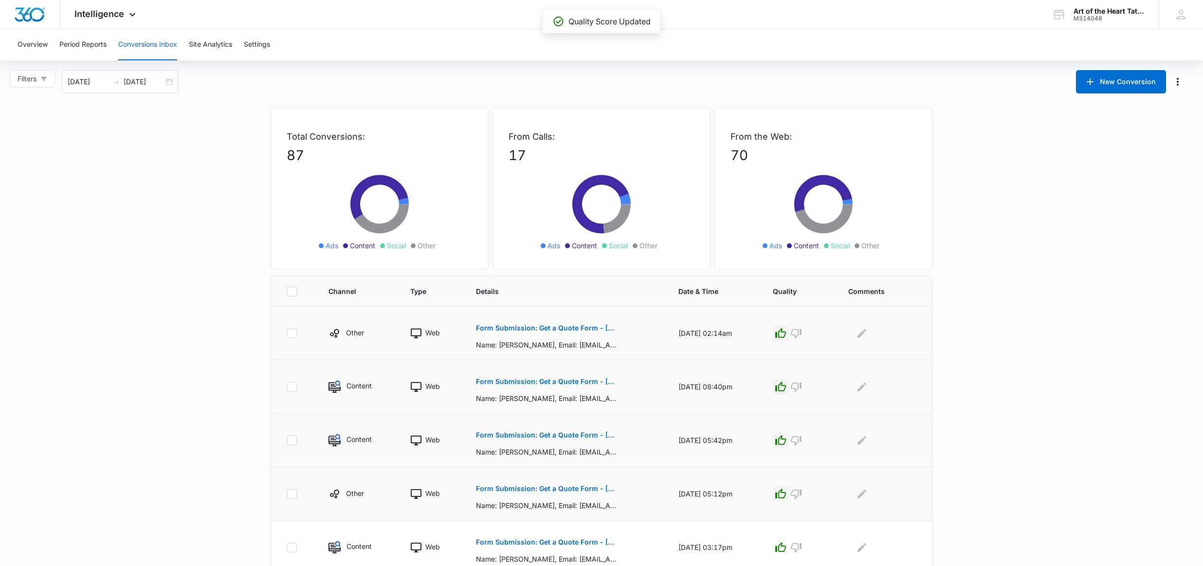
scroll to position [0, 0]
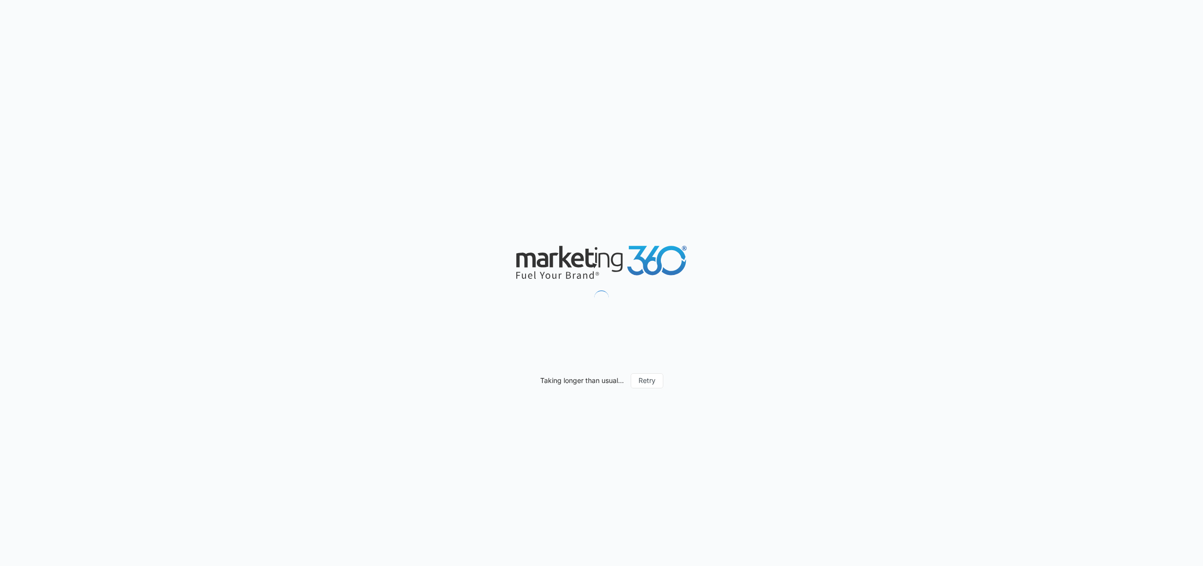
type input "[DATE]"
